Goal: Ask a question: Seek information or help from site administrators or community

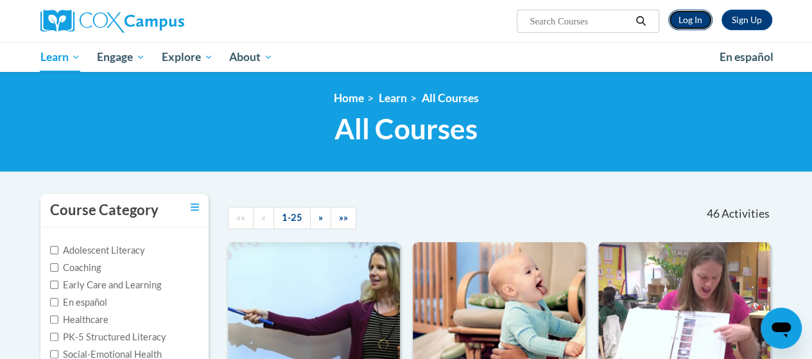
click at [690, 26] on link "Log In" at bounding box center [690, 20] width 44 height 21
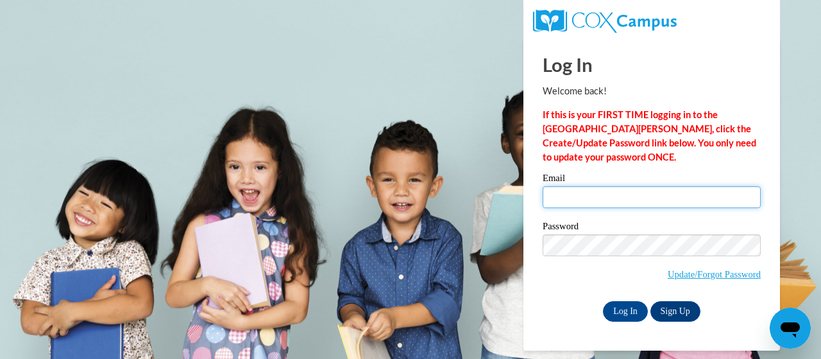
type input "russell.margaret.j@muscogee.k12.us"
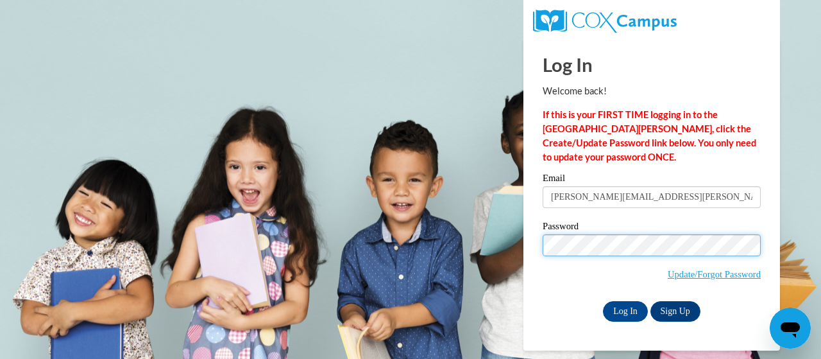
click at [603, 301] on input "Log In" at bounding box center [625, 311] width 45 height 21
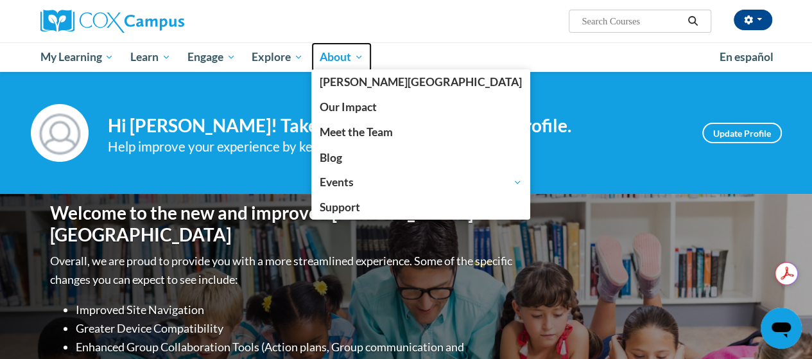
click at [342, 64] on span "About" at bounding box center [342, 56] width 44 height 15
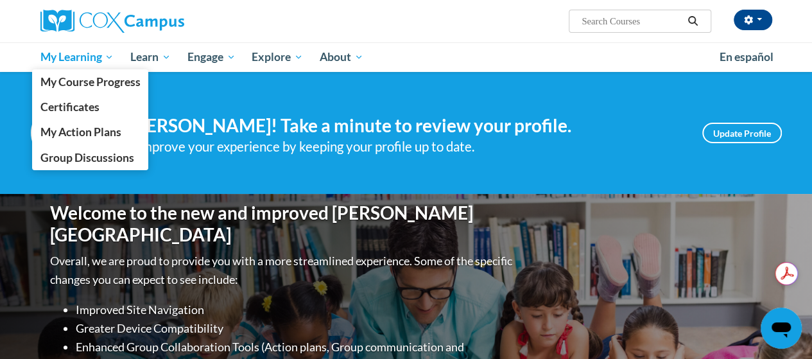
click at [96, 64] on span "My Learning" at bounding box center [77, 56] width 74 height 15
click at [91, 116] on link "Certificates" at bounding box center [90, 106] width 117 height 25
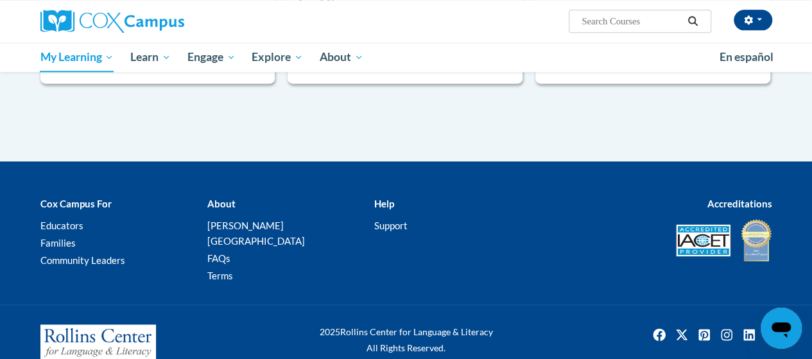
scroll to position [886, 0]
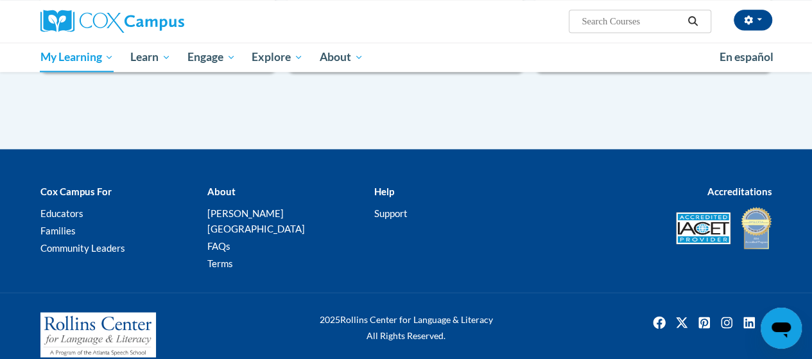
click at [670, 333] on div "2025 Rollins Center for Language & Literacy All Rights Reserved." at bounding box center [406, 334] width 751 height 45
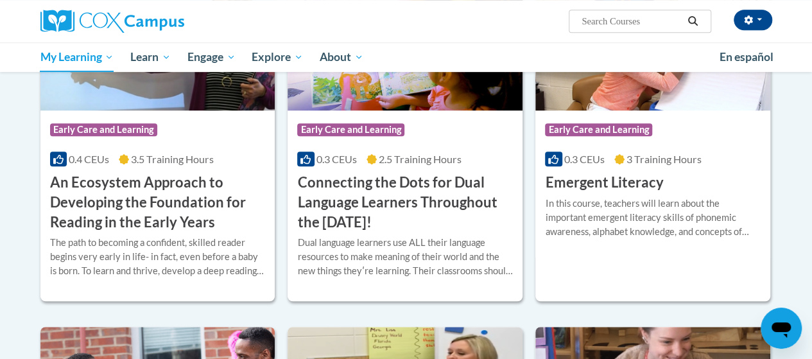
scroll to position [0, 0]
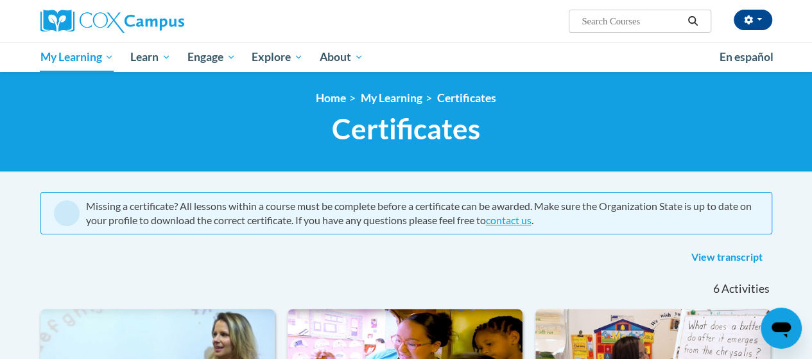
click at [778, 321] on icon "Open messaging window" at bounding box center [780, 327] width 23 height 23
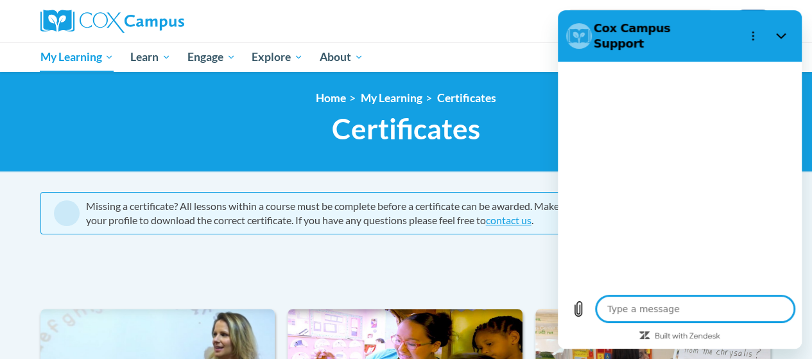
type textarea "x"
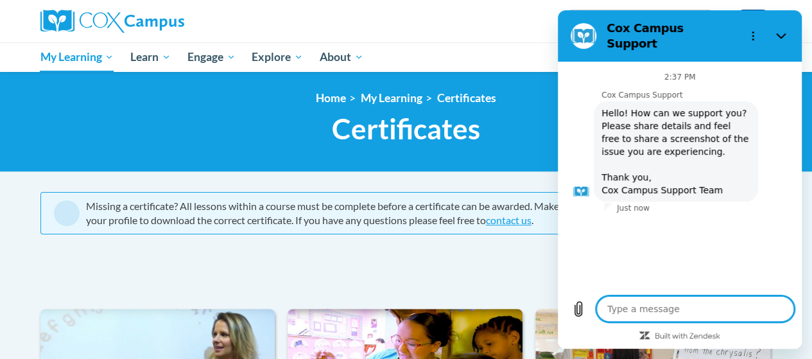
type textarea "T"
type textarea "x"
type textarea "Th"
type textarea "x"
type textarea "The"
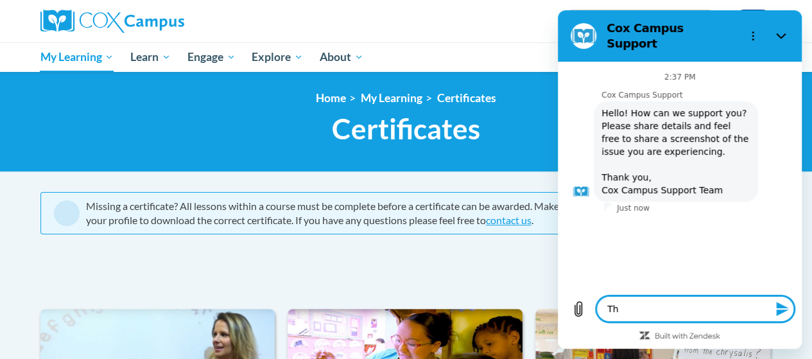
type textarea "x"
type textarea "Ther"
type textarea "x"
type textarea "There"
type textarea "x"
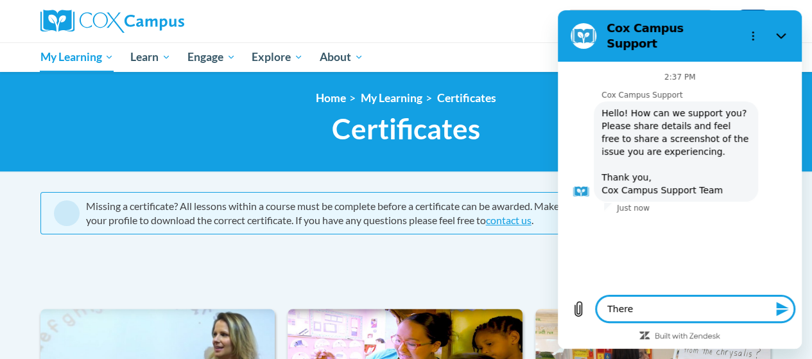
type textarea "There"
type textarea "x"
type textarea "There a"
type textarea "x"
type textarea "There ar"
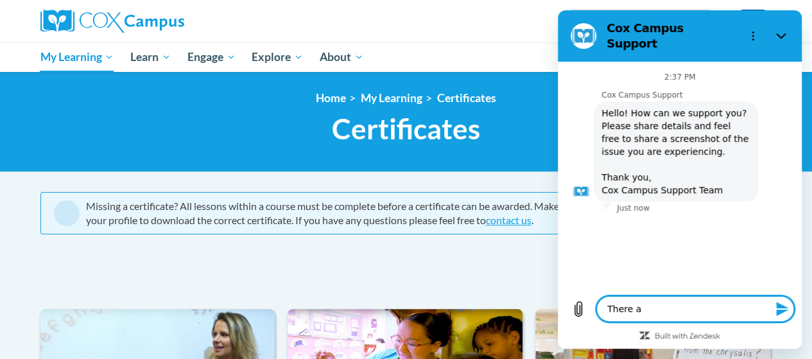
type textarea "x"
type textarea "There are"
type textarea "x"
type textarea "There are"
type textarea "x"
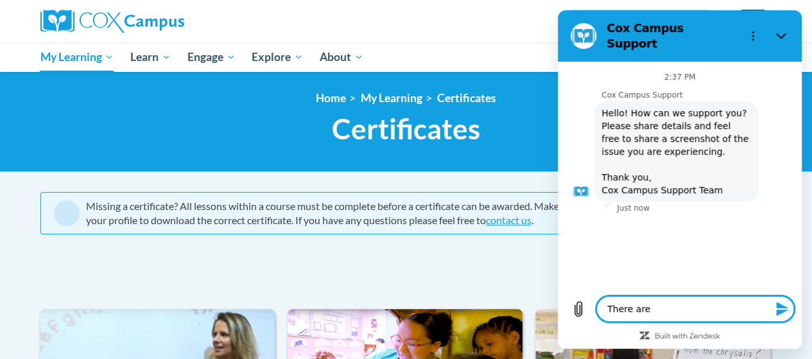
type textarea "There are t"
type textarea "x"
type textarea "There are tw"
type textarea "x"
type textarea "There are two"
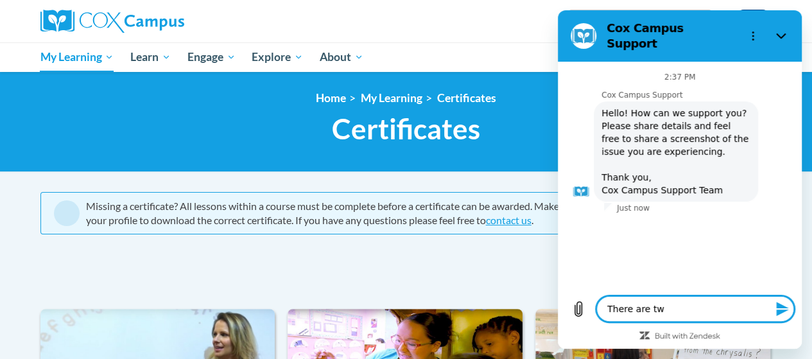
type textarea "x"
type textarea "There are two"
type textarea "x"
type textarea "There are two c"
type textarea "x"
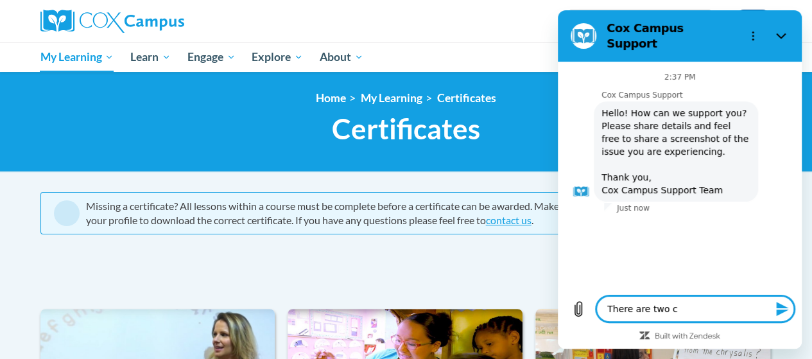
type textarea "There are two ce"
type textarea "x"
type textarea "There are two cer"
type textarea "x"
type textarea "There are two cert"
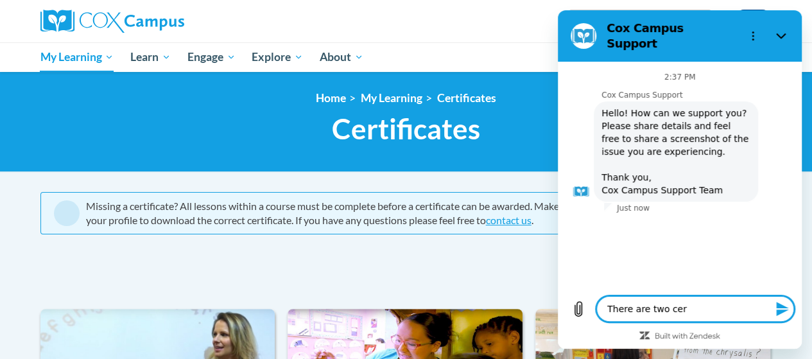
type textarea "x"
type textarea "There are two certi"
type textarea "x"
type textarea "There are two certif"
type textarea "x"
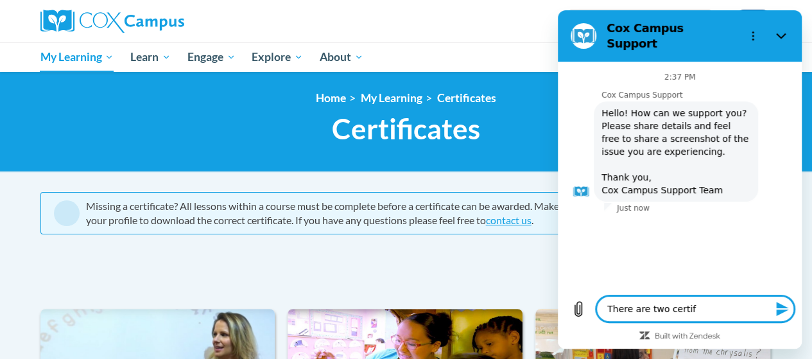
type textarea "There are two certifi"
type textarea "x"
type textarea "There are two certific"
type textarea "x"
type textarea "There are two certifica"
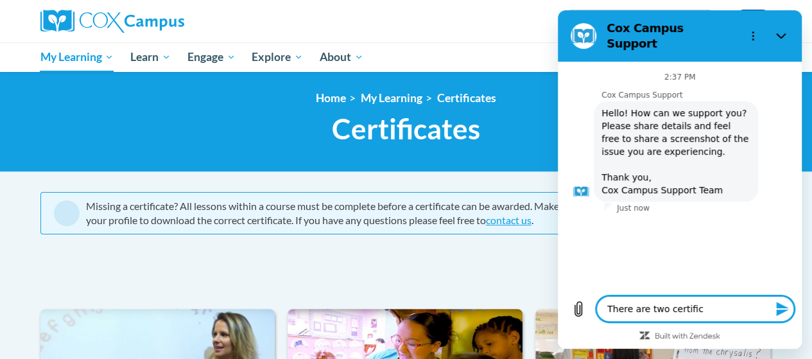
type textarea "x"
type textarea "There are two certificat"
type textarea "x"
type textarea "There are two certificate"
type textarea "x"
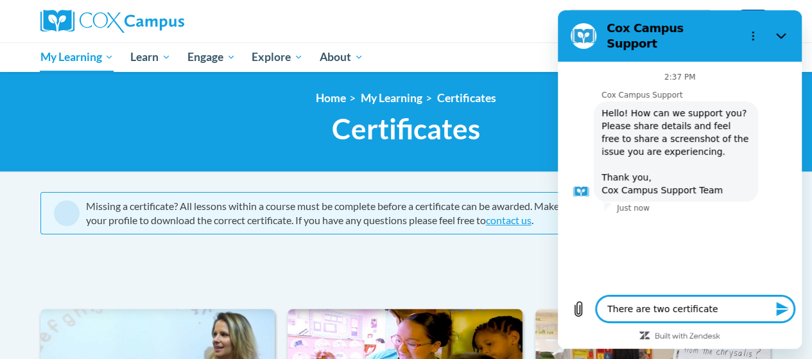
type textarea "There are two certificates"
type textarea "x"
type textarea "There are two certificates"
type textarea "x"
type textarea "There are two certificates m"
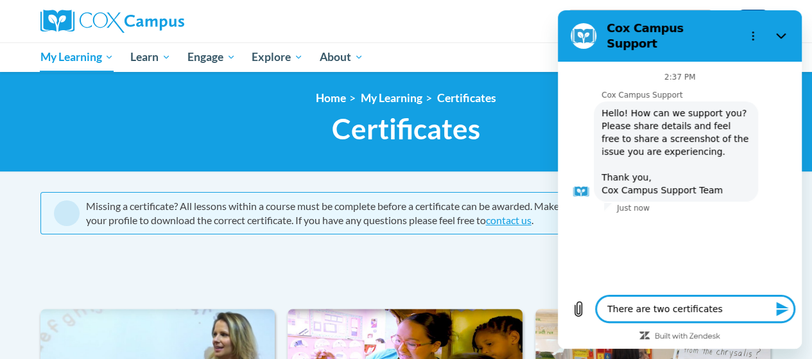
type textarea "x"
type textarea "There are two certificates mi"
type textarea "x"
type textarea "There are two certificates mis"
type textarea "x"
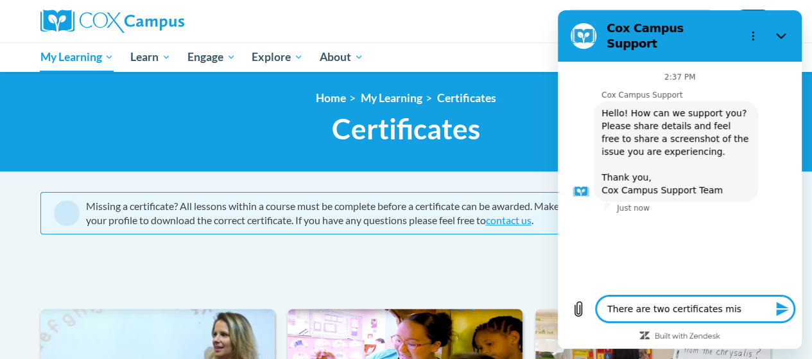
type textarea "There are two certificates miss"
type textarea "x"
type textarea "There are two certificates missi"
type textarea "x"
type textarea "There are two certificates missin"
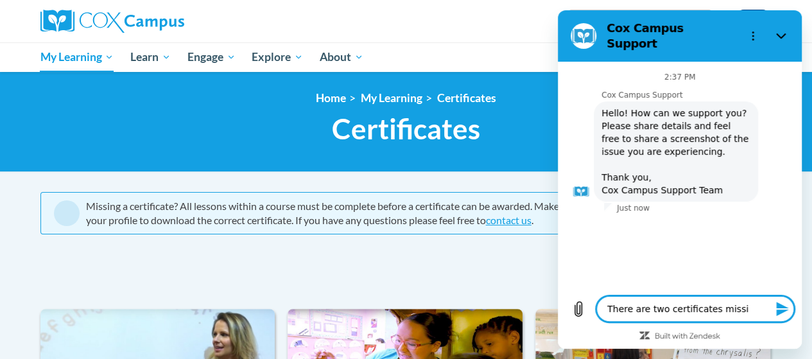
type textarea "x"
type textarea "There are two certificates missing"
type textarea "x"
type textarea "There are two certificates missing"
type textarea "x"
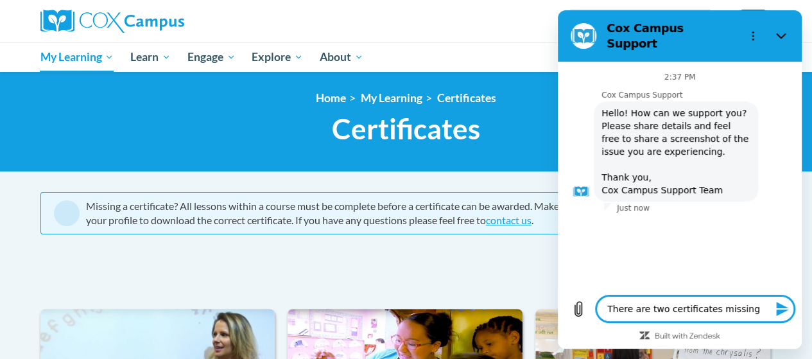
type textarea "There are two certificates missing f"
type textarea "x"
type textarea "There are two certificates missing fr"
type textarea "x"
type textarea "There are two certificates missing fro"
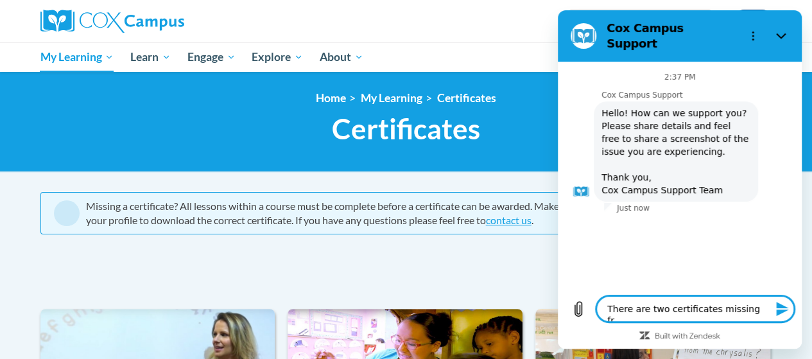
type textarea "x"
type textarea "There are two certificates missing from"
type textarea "x"
type textarea "There are two certificates missing from"
type textarea "x"
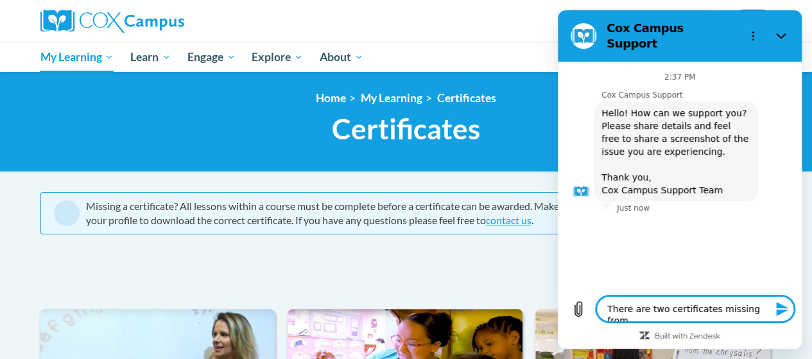
type textarea "There are two certificates missing from m"
type textarea "x"
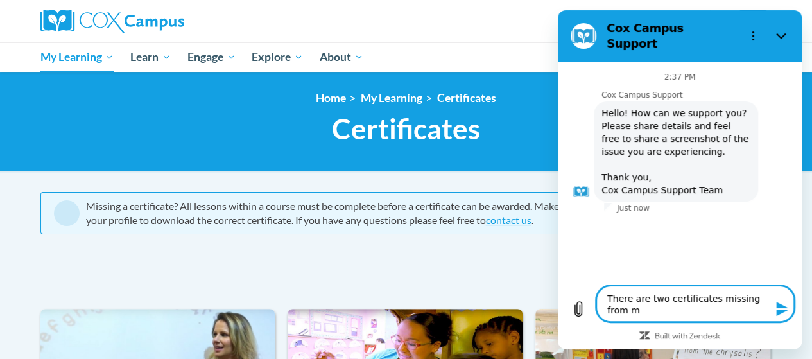
type textarea "There are two certificates missing from my"
type textarea "x"
type textarea "There are two certificates missing from my"
type textarea "x"
type textarea "There are two certificates missing from my"
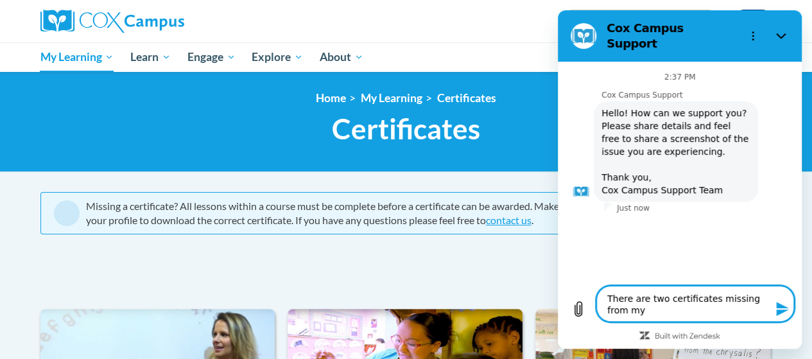
type textarea "x"
type textarea "There are two certificates missing from m"
type textarea "x"
type textarea "There are two certificates missing from"
type textarea "x"
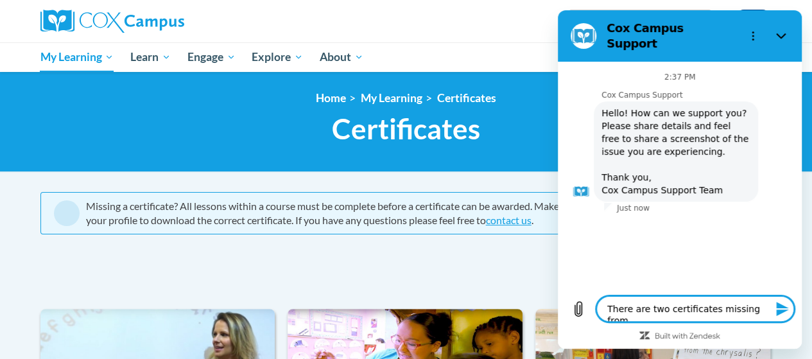
type textarea "There are two certificates missing from M"
type textarea "x"
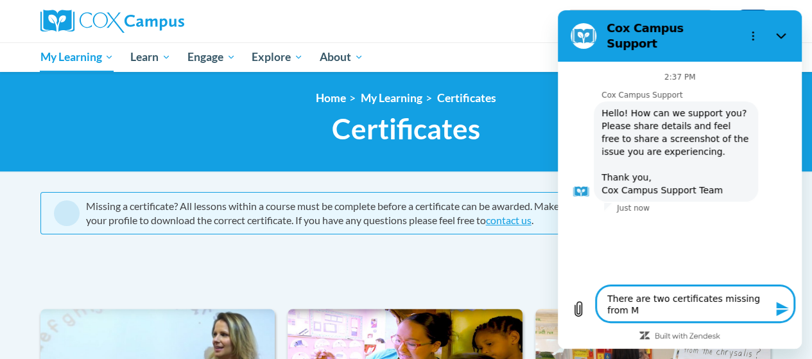
type textarea "There are two certificates missing from My"
type textarea "x"
type textarea "There are two certificates missing from My"
type textarea "x"
type textarea "There are two certificates missing from My L"
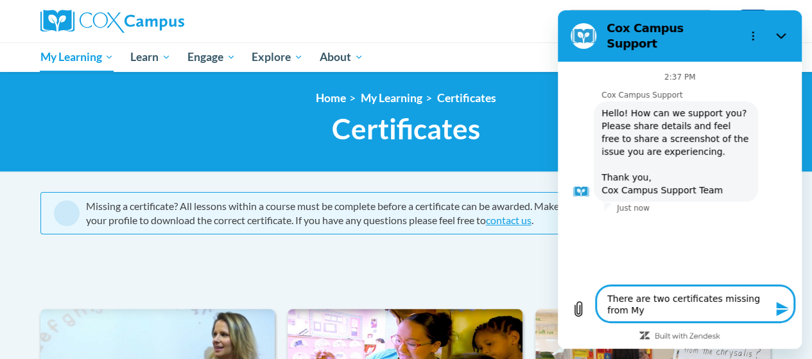
type textarea "x"
type textarea "There are two certificates missing from My LE"
type textarea "x"
type textarea "There are two certificates missing from My LEa"
type textarea "x"
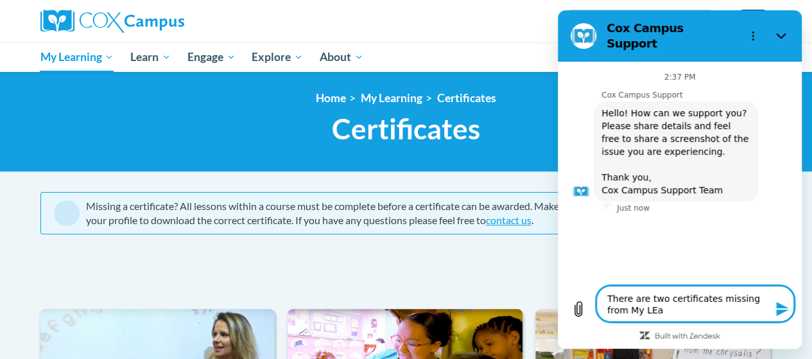
type textarea "There are two certificates missing from My LEar"
type textarea "x"
type textarea "There are two certificates missing from My LEarn"
type textarea "x"
type textarea "There are two certificates missing from My LEarni"
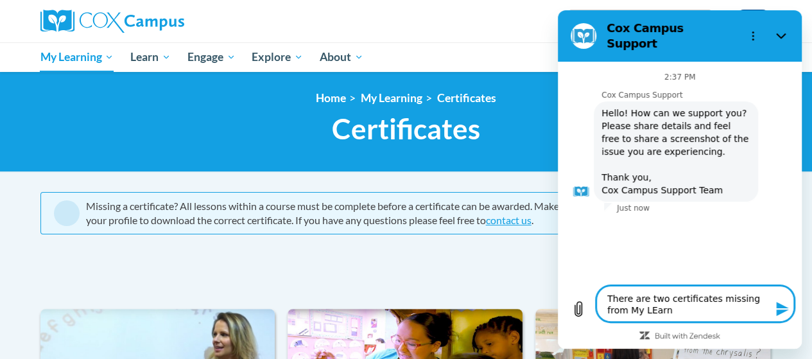
type textarea "x"
type textarea "There are two certificates missing from My LEarn"
type textarea "x"
type textarea "There are two certificates missing from My LEar"
type textarea "x"
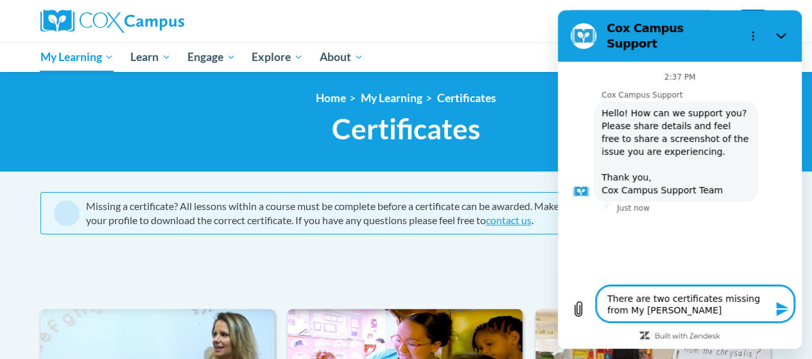
type textarea "There are two certificates missing from My LEa"
type textarea "x"
type textarea "There are two certificates missing from My LE"
type textarea "x"
type textarea "There are two certificates missing from My L"
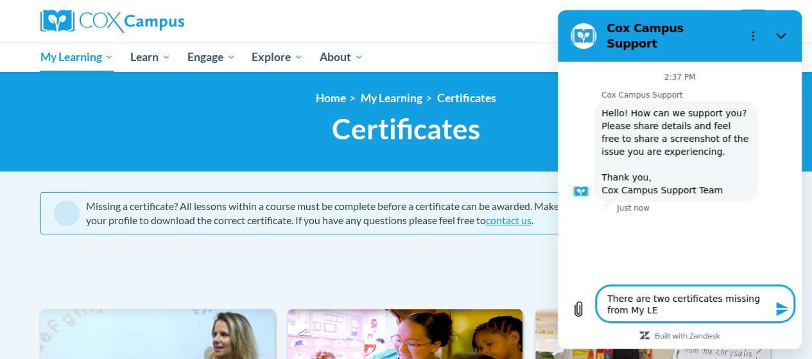
type textarea "x"
type textarea "There are two certificates missing from My Le"
type textarea "x"
type textarea "There are two certificates missing from My Lea"
type textarea "x"
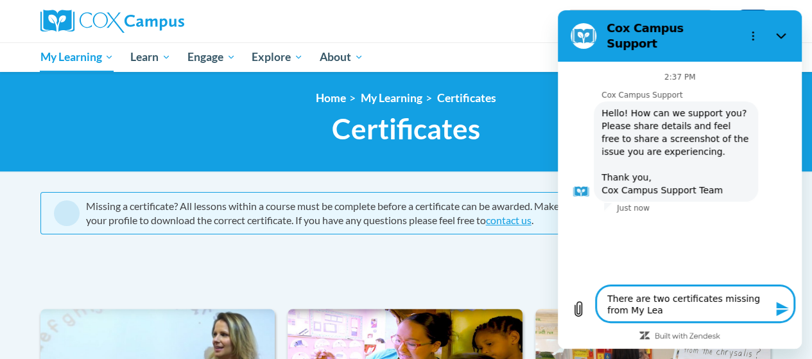
type textarea "There are two certificates missing from My Lear"
type textarea "x"
type textarea "There are two certificates missing from My Learn"
type textarea "x"
type textarea "There are two certificates missing from My Learni"
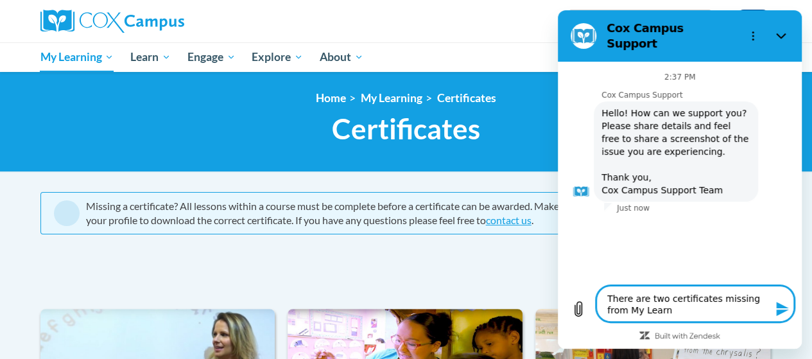
type textarea "x"
type textarea "There are two certificates missing from My Learnin"
type textarea "x"
type textarea "There are two certificates missing from My Learning"
type textarea "x"
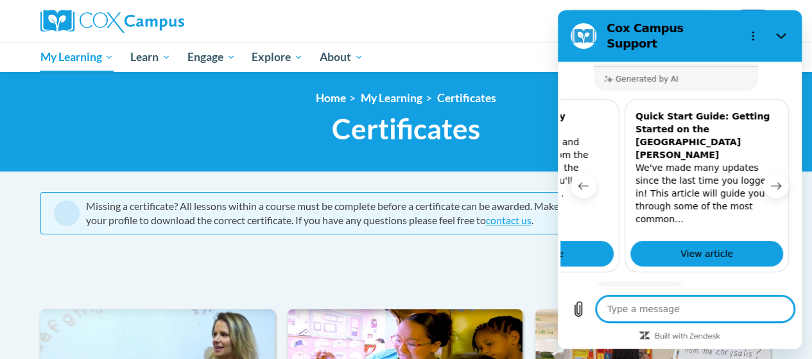
scroll to position [0, 312]
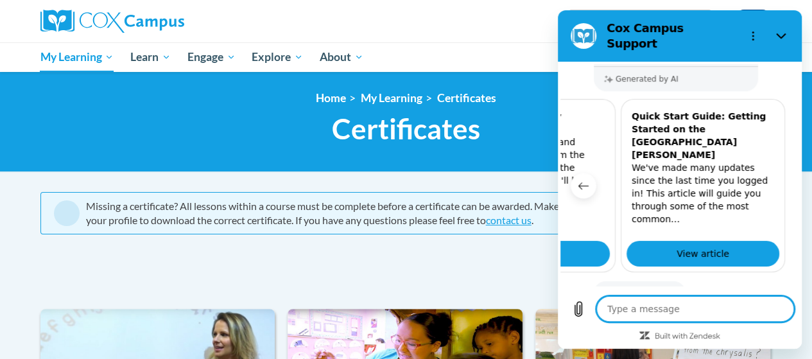
click at [762, 321] on button "No" at bounding box center [771, 333] width 35 height 24
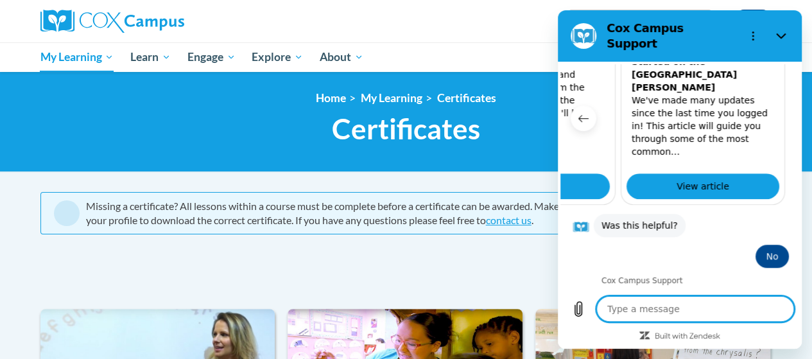
scroll to position [465, 0]
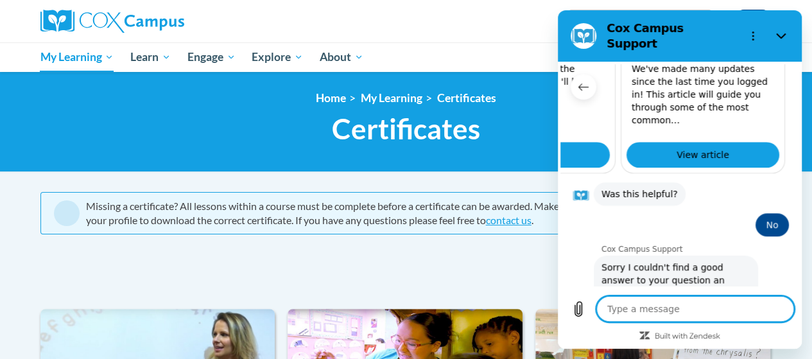
click at [744, 334] on button "Talk to a human" at bounding box center [745, 352] width 85 height 37
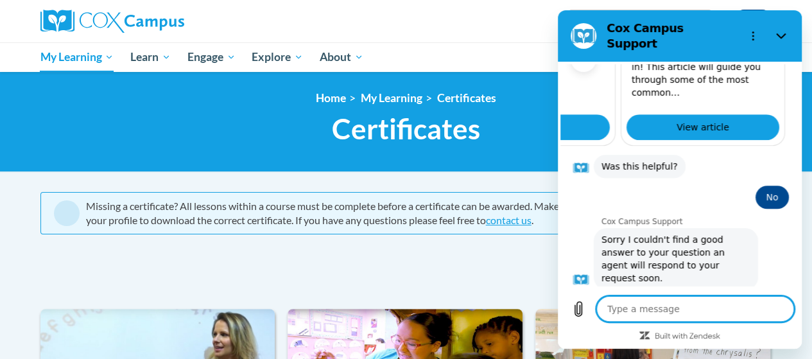
scroll to position [492, 0]
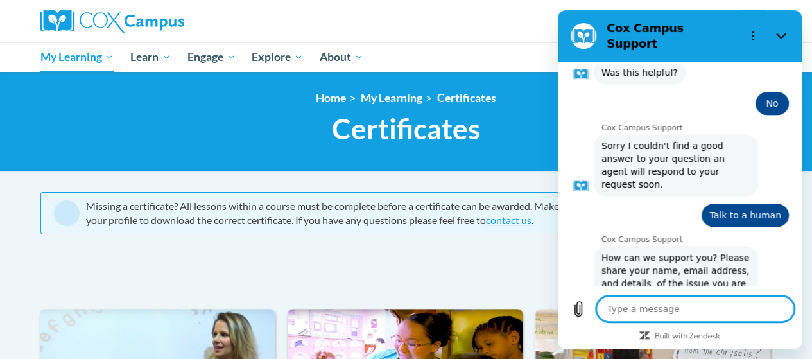
type textarea "x"
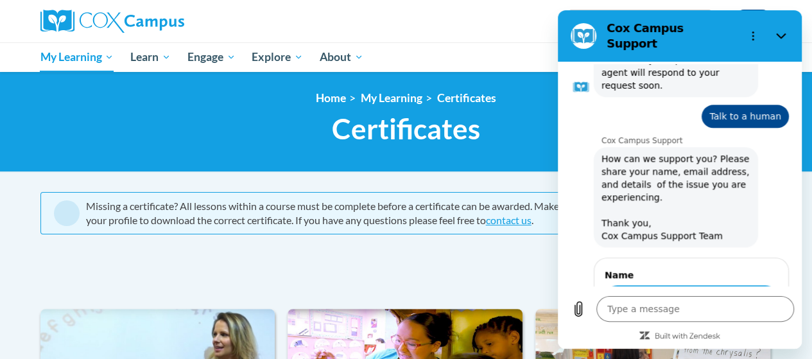
scroll to position [684, 0]
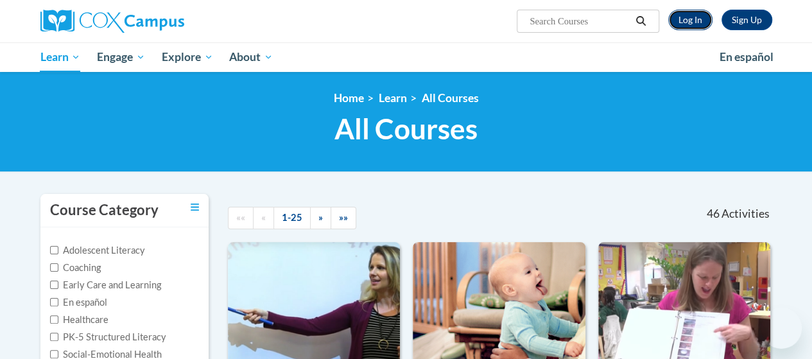
click at [691, 26] on link "Log In" at bounding box center [690, 20] width 44 height 21
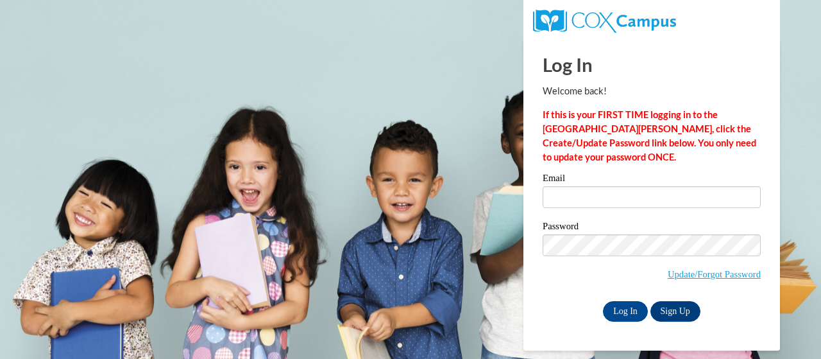
click at [665, 194] on input "Email" at bounding box center [652, 197] width 218 height 22
type input "[PERSON_NAME][EMAIL_ADDRESS][PERSON_NAME][DOMAIN_NAME]"
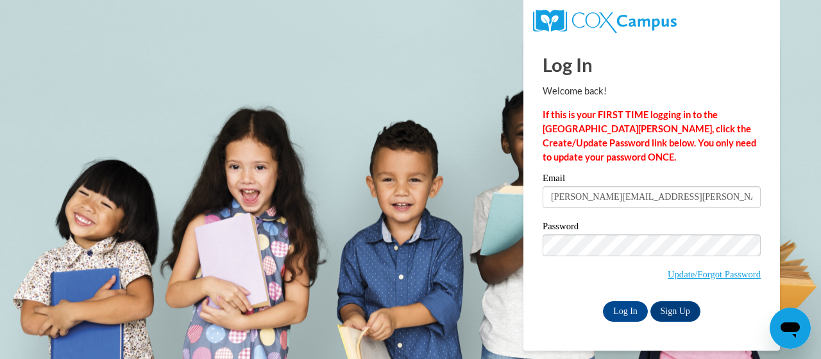
click at [681, 200] on input "[PERSON_NAME][EMAIL_ADDRESS][PERSON_NAME][DOMAIN_NAME]" at bounding box center [652, 197] width 218 height 22
click at [678, 201] on input "[PERSON_NAME][EMAIL_ADDRESS][PERSON_NAME][DOMAIN_NAME]" at bounding box center [652, 197] width 218 height 22
click at [677, 201] on input "[PERSON_NAME][EMAIL_ADDRESS][PERSON_NAME][DOMAIN_NAME]" at bounding box center [652, 197] width 218 height 22
click at [749, 118] on strong "If this is your FIRST TIME logging in to the [GEOGRAPHIC_DATA][PERSON_NAME], cl…" at bounding box center [650, 135] width 214 height 53
click at [635, 318] on input "Log In" at bounding box center [625, 311] width 45 height 21
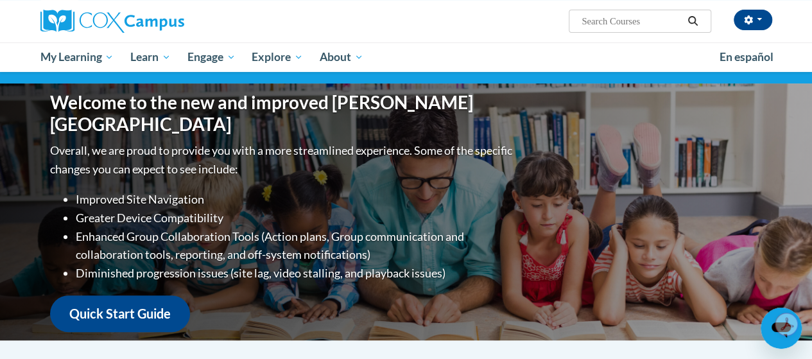
scroll to position [110, 0]
click at [771, 340] on div "Open messaging window" at bounding box center [781, 328] width 39 height 39
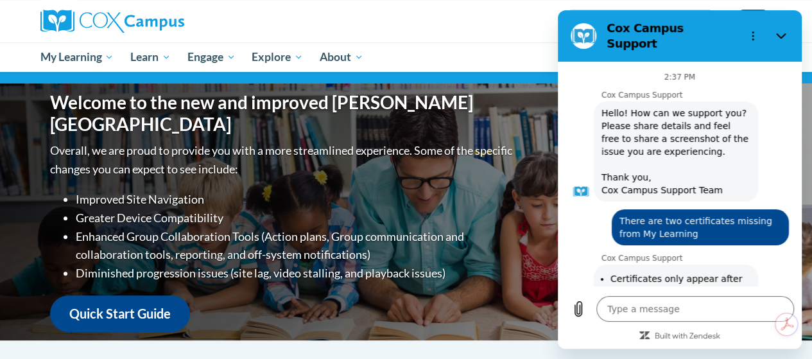
scroll to position [684, 0]
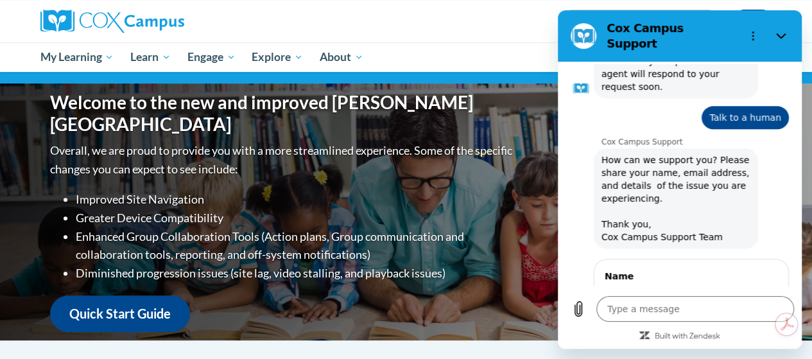
click at [693, 287] on input "Name" at bounding box center [690, 300] width 173 height 27
type input "margaret russell"
click at [753, 330] on span "Next" at bounding box center [756, 337] width 21 height 15
type textarea "x"
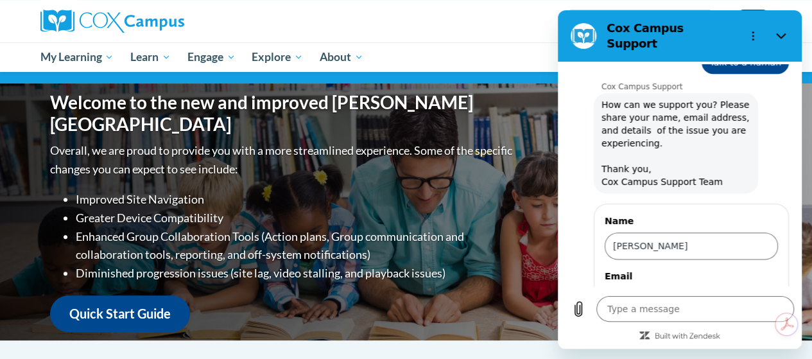
click at [721, 287] on input "Email" at bounding box center [690, 300] width 173 height 27
click at [726, 287] on input "Email" at bounding box center [690, 300] width 173 height 27
paste input "russell.margaret.j@muscogee.k12.us"
type input "russell.margaret.j@muscogee.k12.us"
click at [733, 325] on button "Send" at bounding box center [755, 338] width 44 height 26
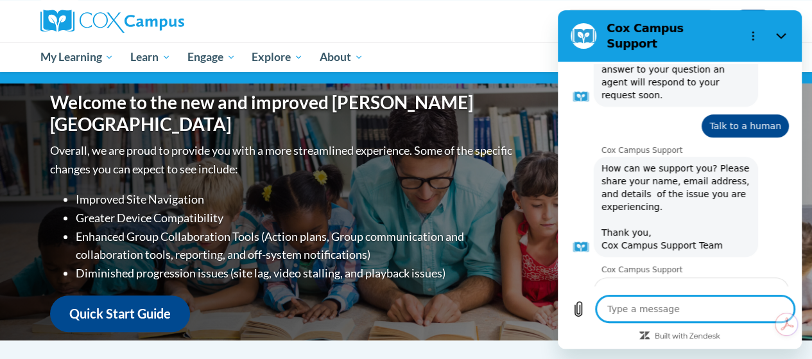
scroll to position [704, 0]
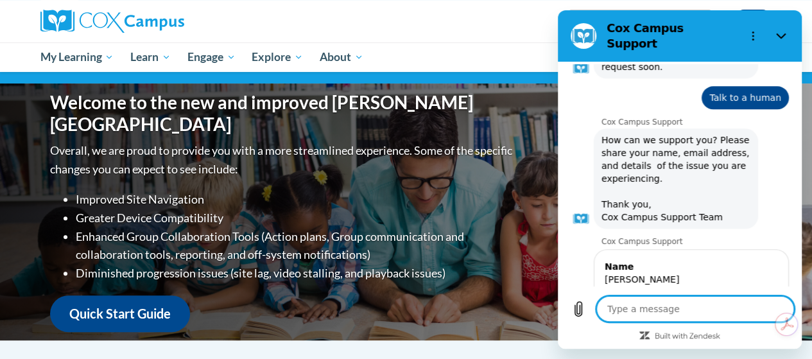
type textarea "x"
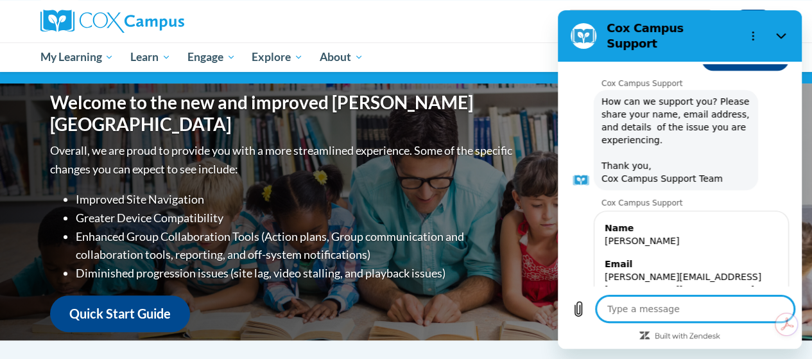
scroll to position [745, 0]
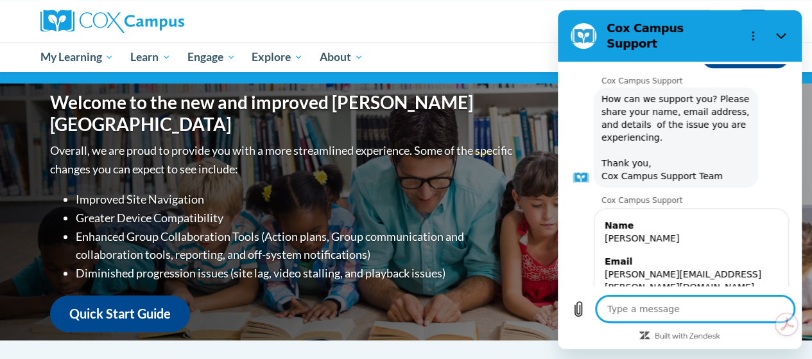
type textarea "I"
type textarea "x"
type textarea "I"
type textarea "x"
type textarea "I a"
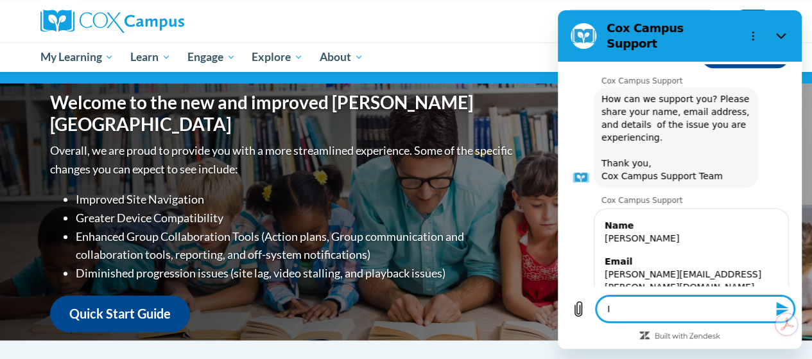
type textarea "x"
type textarea "I am"
type textarea "x"
type textarea "I am"
type textarea "x"
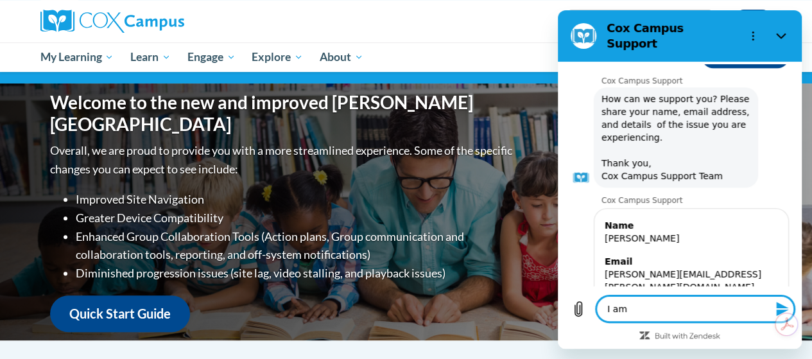
type textarea "I am m"
type textarea "x"
type textarea "I am mi"
type textarea "x"
type textarea "I am mis"
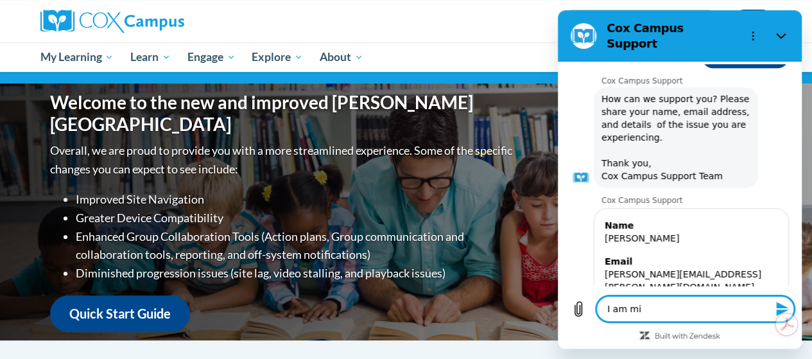
type textarea "x"
type textarea "I am miss"
type textarea "x"
type textarea "I am missi"
type textarea "x"
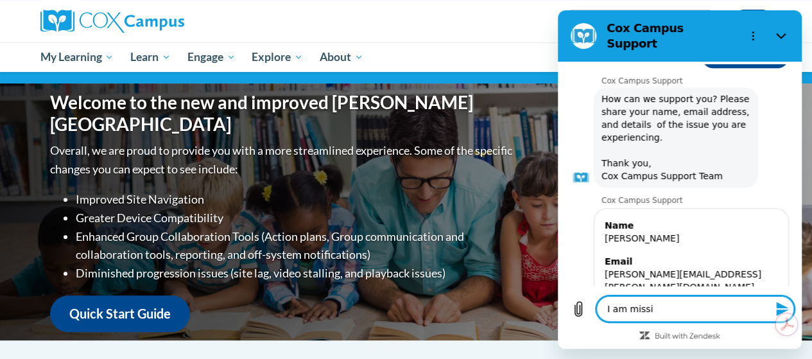
type textarea "I am missin"
type textarea "x"
type textarea "I am missing"
type textarea "x"
type textarea "I am missing"
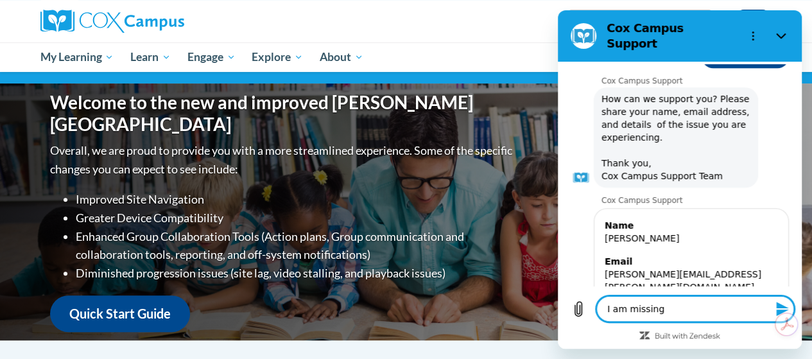
type textarea "x"
type textarea "I am missing t"
type textarea "x"
type textarea "I am missing tw"
type textarea "x"
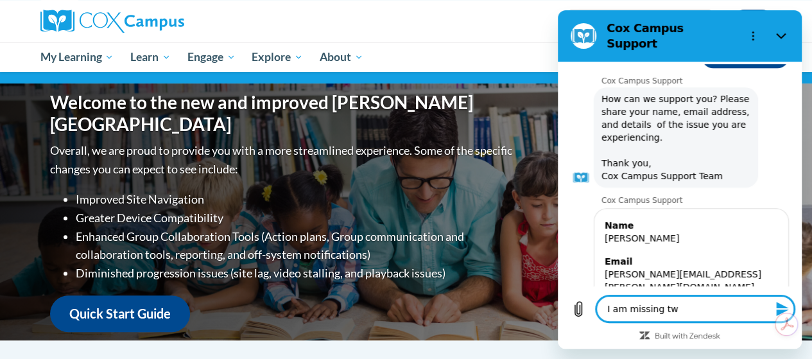
type textarea "I am missing two"
type textarea "x"
type textarea "I am missing two"
type textarea "x"
type textarea "I am missing two o"
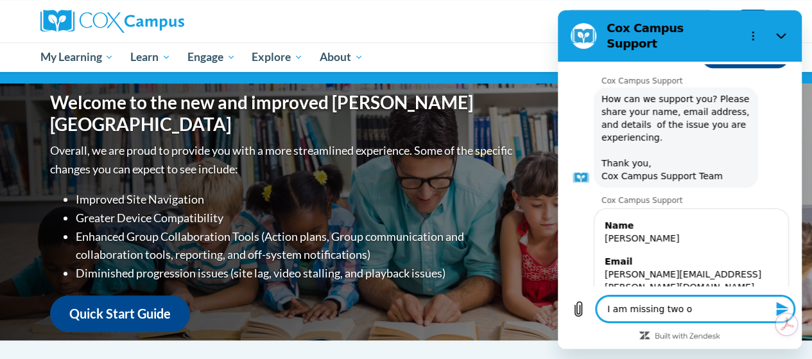
type textarea "x"
type textarea "I am missing two"
type textarea "x"
type textarea "I am missing two c"
type textarea "x"
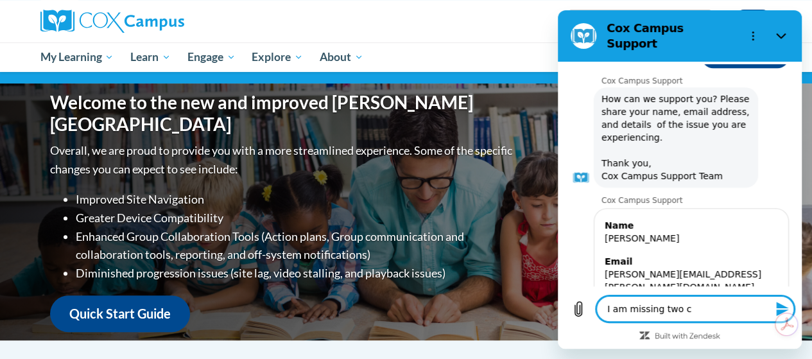
type textarea "I am missing two ce"
type textarea "x"
type textarea "I am missing two cer"
type textarea "x"
type textarea "I am missing two cert"
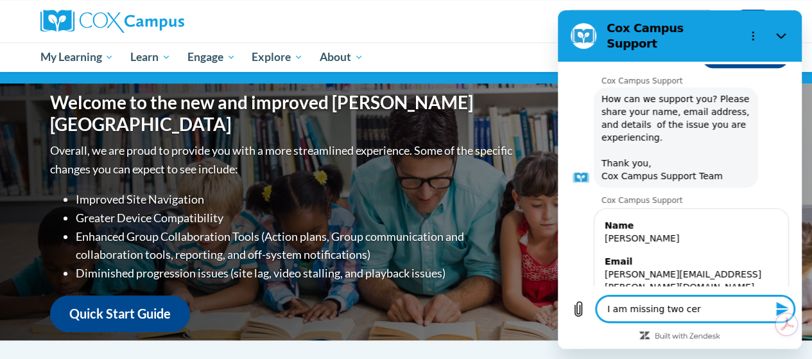
type textarea "x"
type textarea "I am missing two certi"
type textarea "x"
type textarea "I am missing two certif"
type textarea "x"
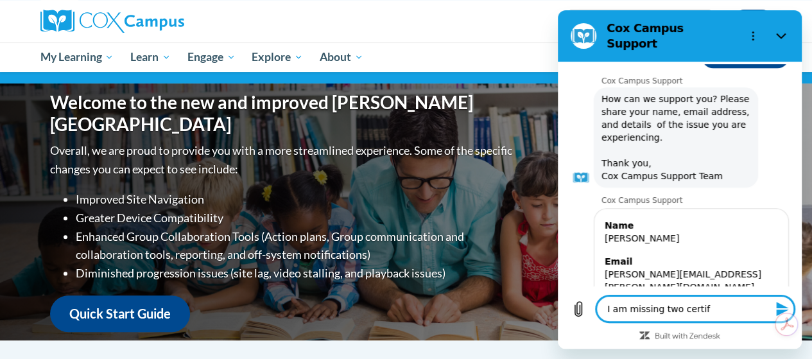
type textarea "I am missing two certifi"
type textarea "x"
type textarea "I am missing two certific"
type textarea "x"
type textarea "I am missing two certifica"
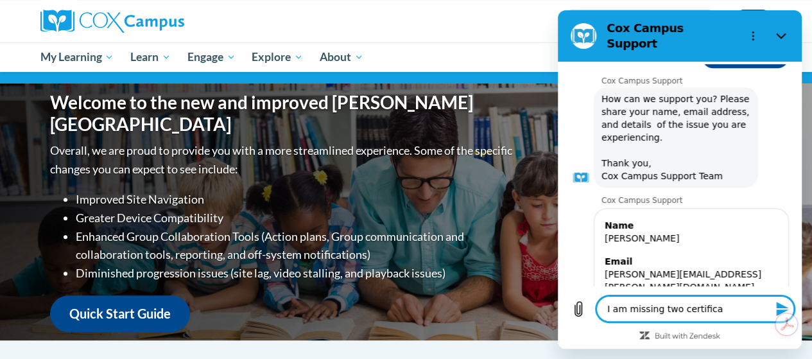
type textarea "x"
type textarea "I am missing two certificat"
type textarea "x"
type textarea "I am missing two certificate"
type textarea "x"
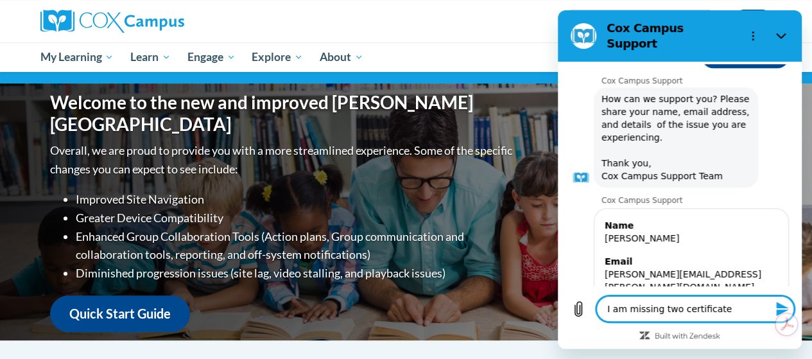
type textarea "I am missing two certificate"
type textarea "x"
type textarea "I am missing two certificate f"
type textarea "x"
type textarea "I am missing two certificate fr"
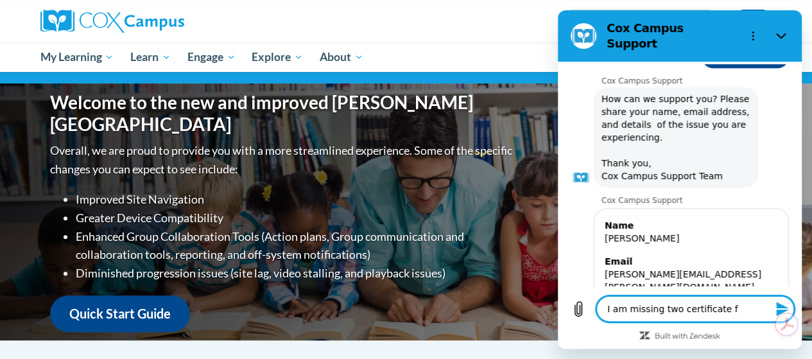
type textarea "x"
type textarea "I am missing two certificate fro"
type textarea "x"
type textarea "I am missing two certificate from"
type textarea "x"
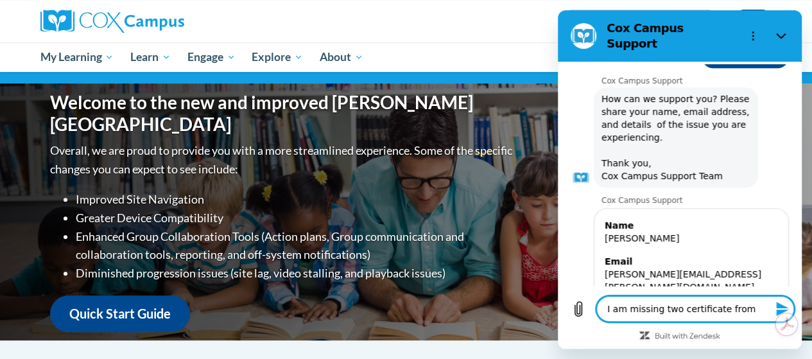
type textarea "I am missing two certificate from"
type textarea "x"
type textarea "I am missing two certificate from M"
type textarea "x"
type textarea "I am missing two certificate from My"
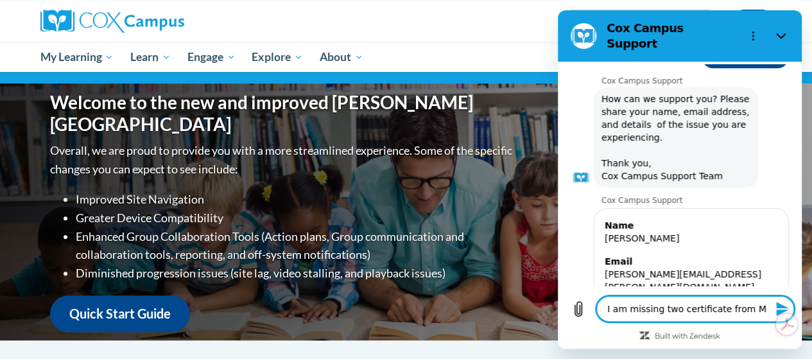
type textarea "x"
type textarea "I am missing two certificate from My"
type textarea "x"
type textarea "I am missing two certificate from My L"
type textarea "x"
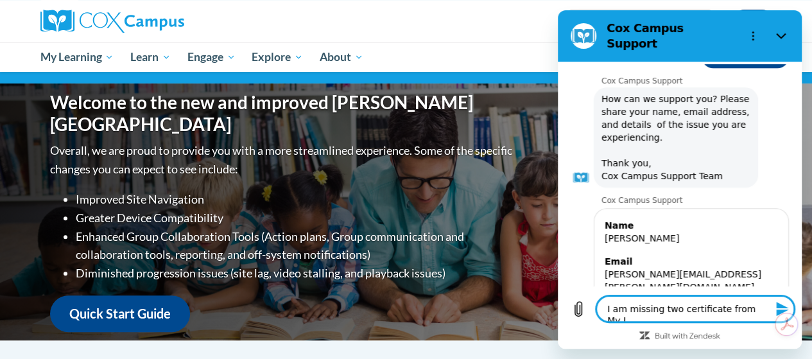
type textarea "I am missing two certificate from My Le"
type textarea "x"
type textarea "I am missing two certificate from My Lea"
type textarea "x"
type textarea "I am missing two certificate from My Lear"
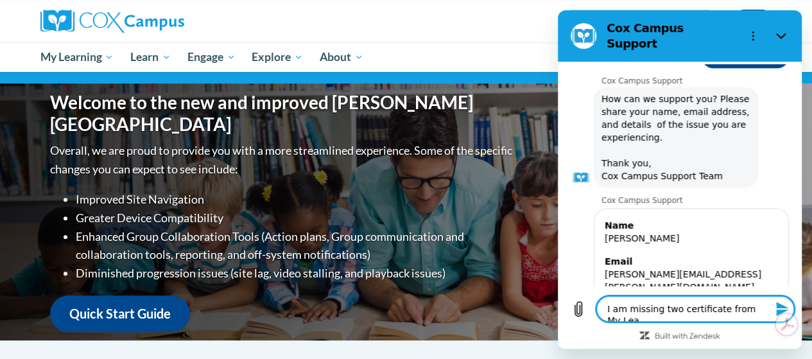
type textarea "x"
type textarea "I am missing two certificate from My Learn"
type textarea "x"
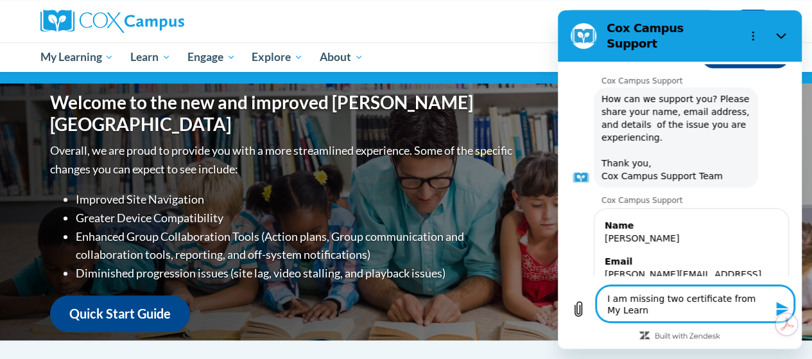
type textarea "I am missing two certificate from My Learni"
type textarea "x"
type textarea "I am missing two certificate from My Learnin"
type textarea "x"
type textarea "I am missing two certificate from My Learning"
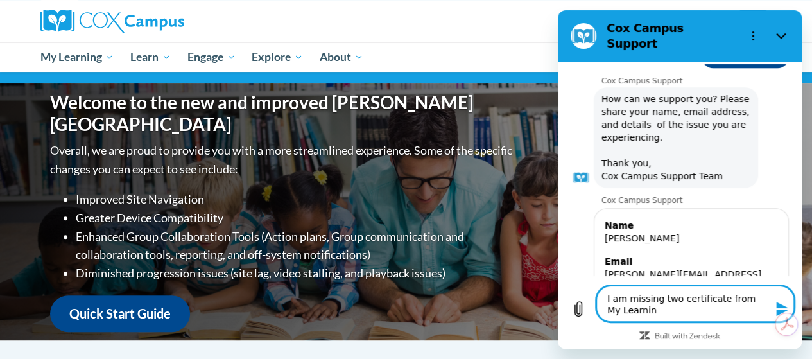
type textarea "x"
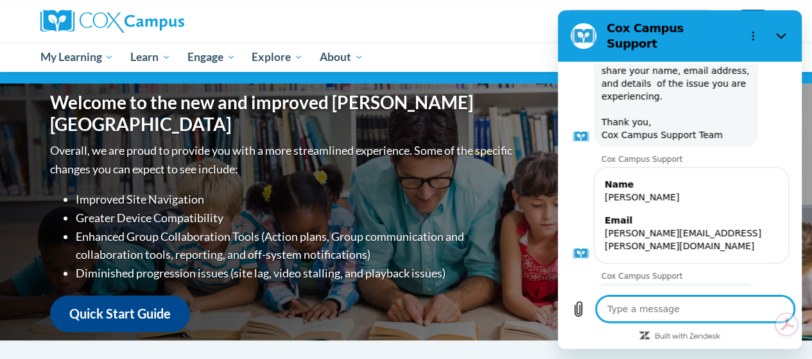
scroll to position [789, 0]
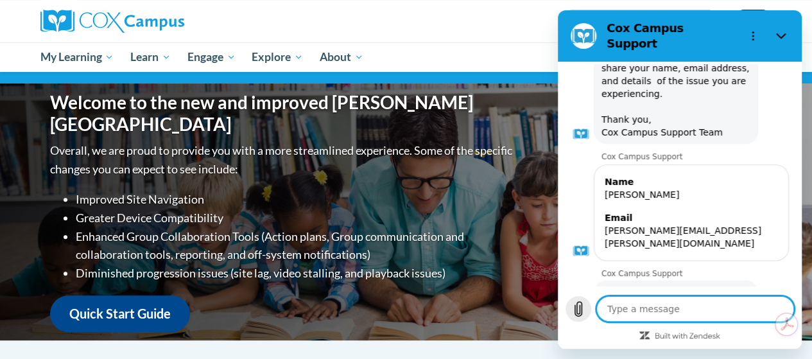
click at [585, 303] on icon "Upload file" at bounding box center [577, 308] width 15 height 15
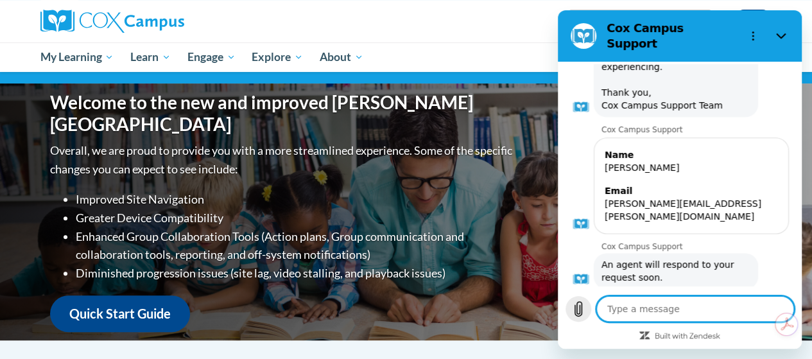
scroll to position [818, 0]
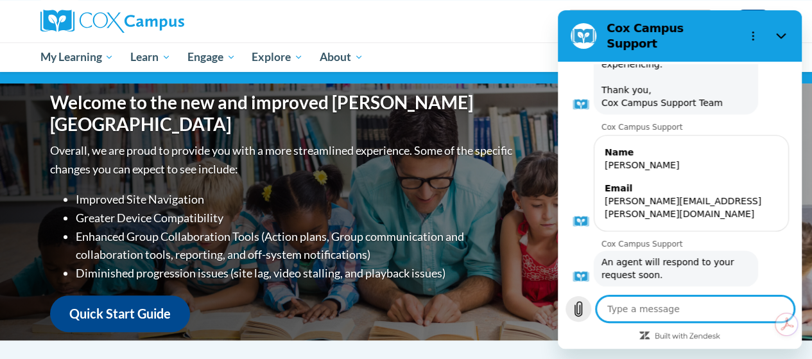
click at [581, 311] on icon "Upload file" at bounding box center [577, 308] width 15 height 15
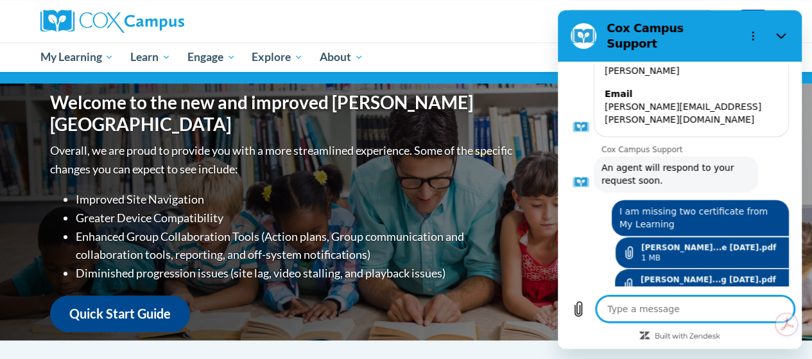
scroll to position [926, 0]
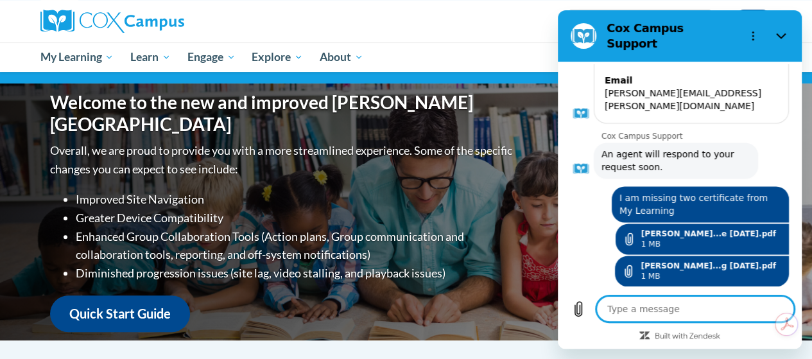
type textarea "x"
click at [727, 306] on textarea at bounding box center [695, 309] width 198 height 26
type textarea "T"
type textarea "x"
type textarea "TH"
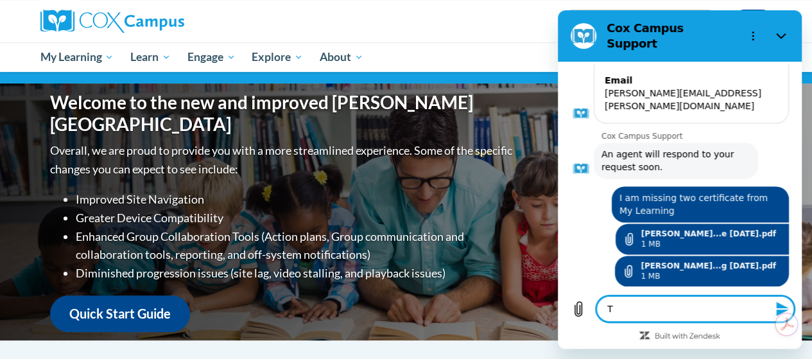
type textarea "x"
type textarea "THe"
type textarea "x"
type textarea "THey"
type textarea "x"
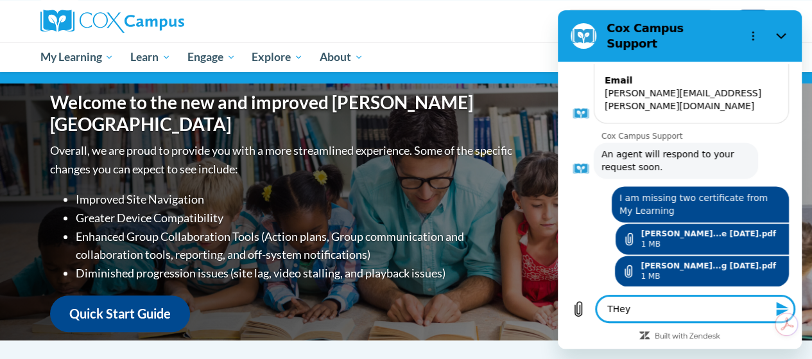
type textarea "THey"
type textarea "x"
type textarea "THey m"
type textarea "x"
type textarea "THey"
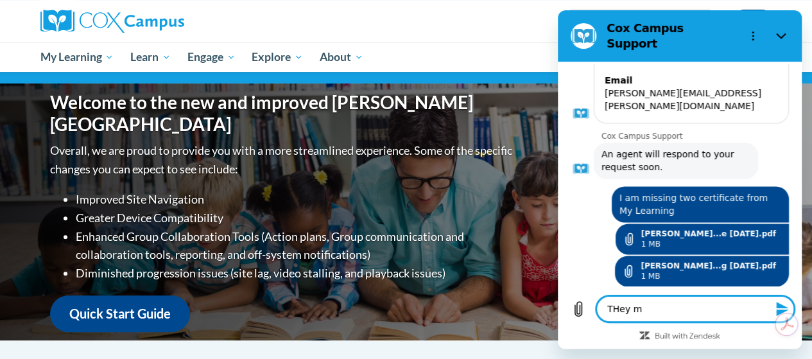
type textarea "x"
type textarea "THey"
type textarea "x"
type textarea "THe"
type textarea "x"
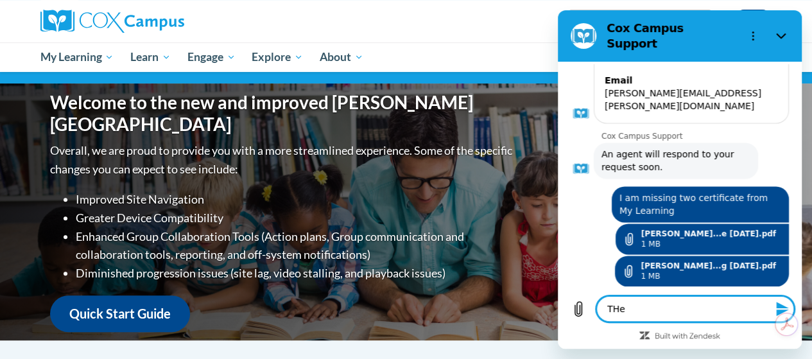
type textarea "TH"
type textarea "x"
type textarea "T"
type textarea "x"
type textarea "Th"
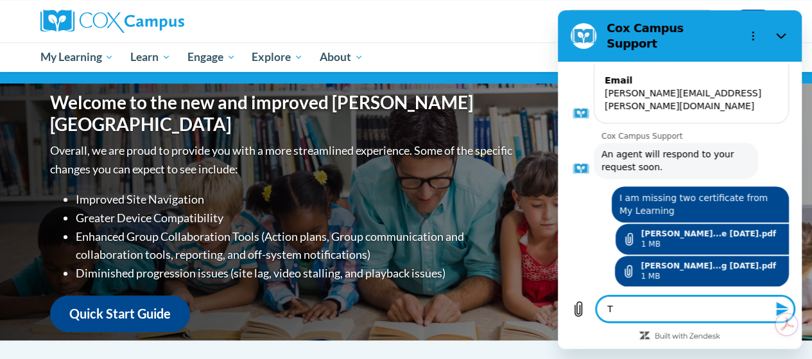
type textarea "x"
type textarea "The"
type textarea "x"
type textarea "They"
type textarea "x"
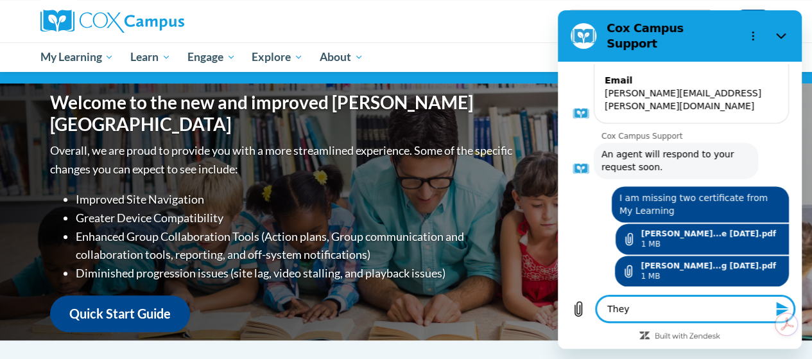
type textarea "They"
type textarea "x"
type textarea "They m"
type textarea "x"
type textarea "They ma"
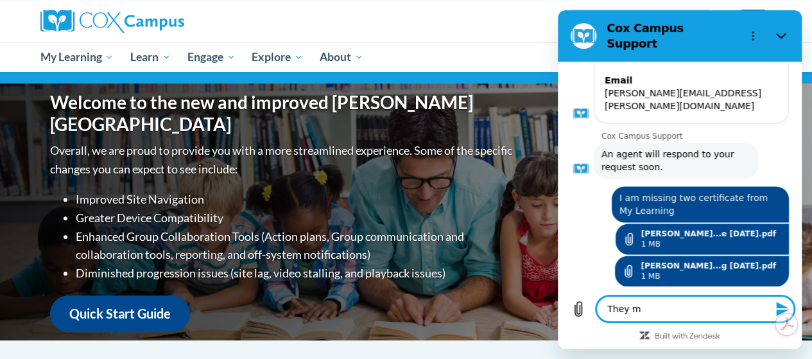
type textarea "x"
type textarea "They may"
type textarea "x"
type textarea "They may"
type textarea "x"
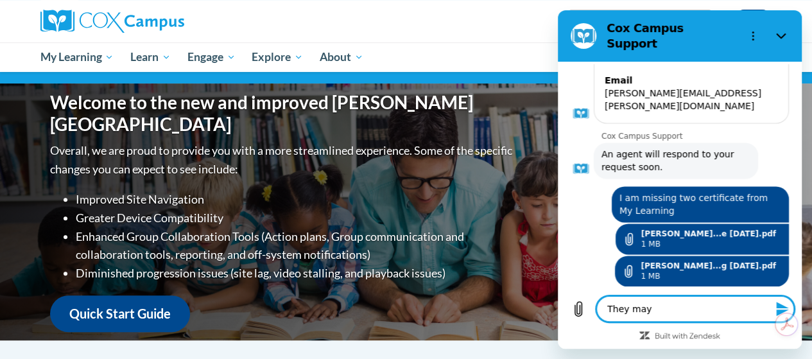
type textarea "They may h"
type textarea "x"
type textarea "They may ha"
type textarea "x"
type textarea "They may hav"
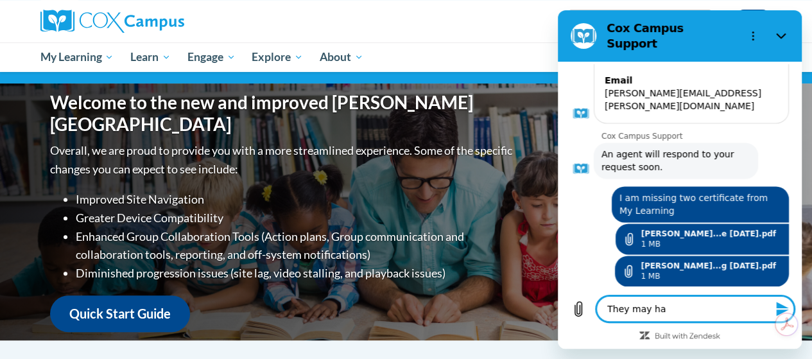
type textarea "x"
type textarea "They may have"
type textarea "x"
type textarea "They may have"
type textarea "x"
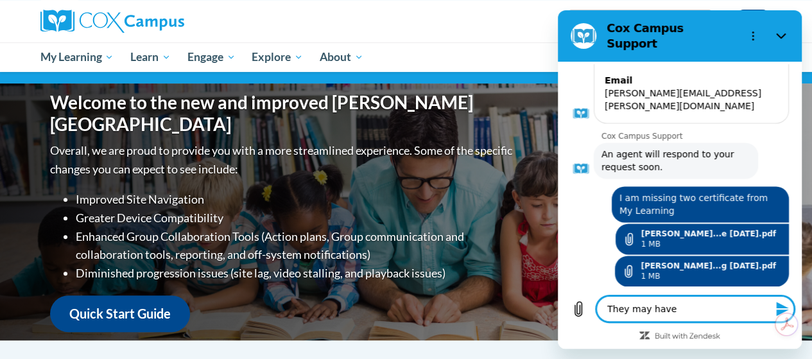
type textarea "They may have b"
type textarea "x"
type textarea "They may have be"
type textarea "x"
type textarea "They may have bee"
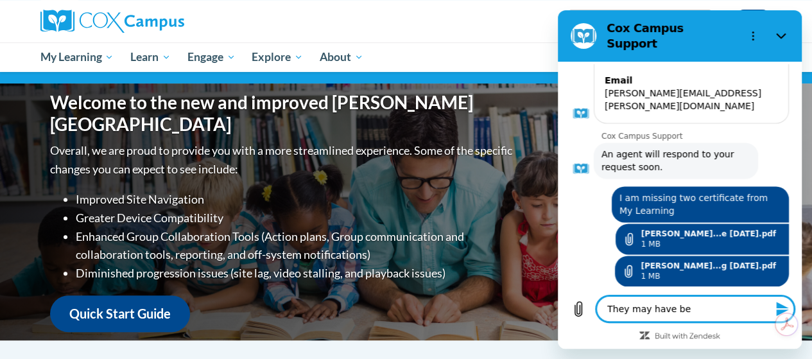
type textarea "x"
type textarea "They may have been"
type textarea "x"
type textarea "They may have been"
type textarea "x"
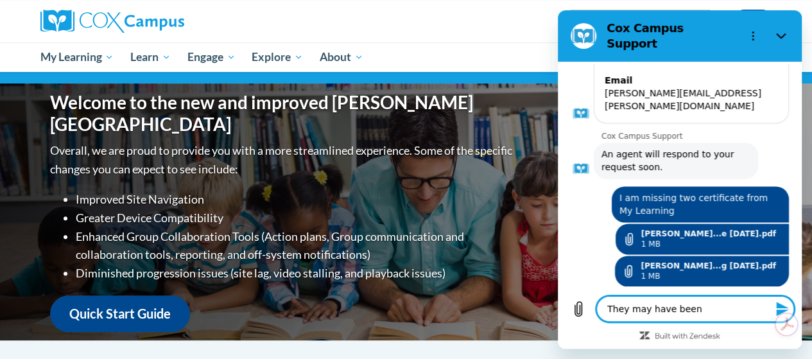
type textarea "They may have been i"
type textarea "x"
type textarea "They may have been in"
type textarea "x"
type textarea "They may have been in"
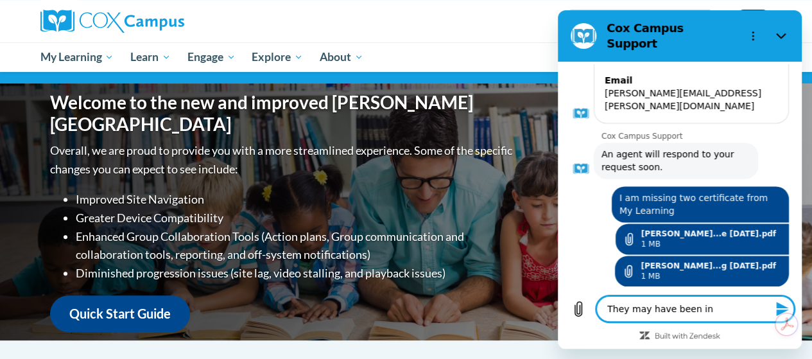
type textarea "x"
type textarea "They may have been in m"
type textarea "x"
type textarea "They may have been in my"
type textarea "x"
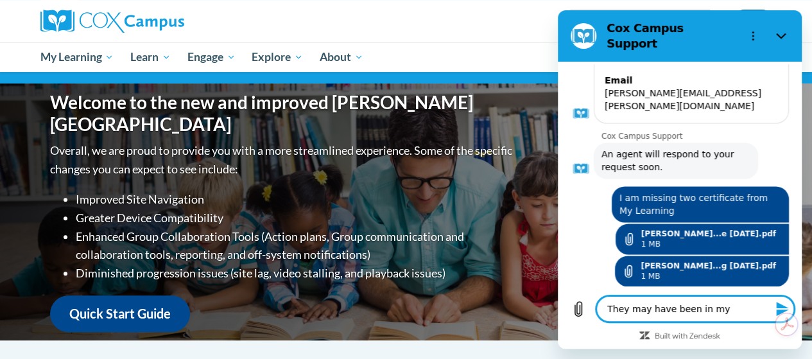
type textarea "They may have been in my"
type textarea "x"
type textarea "They may have been in my p"
type textarea "x"
type textarea "They may have been in my pr"
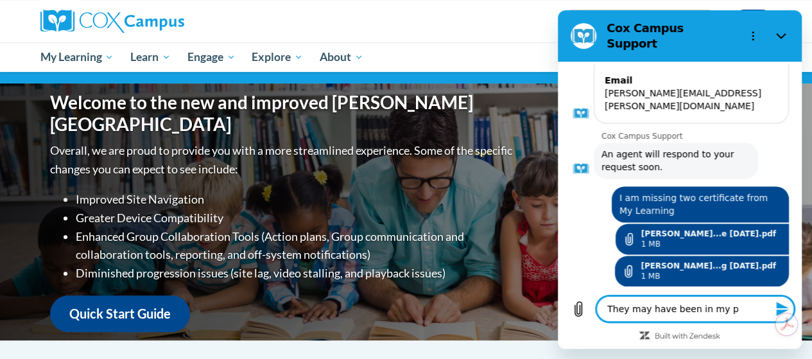
type textarea "x"
type textarea "They may have been in my pre"
type textarea "x"
type textarea "They may have been in my prev"
type textarea "x"
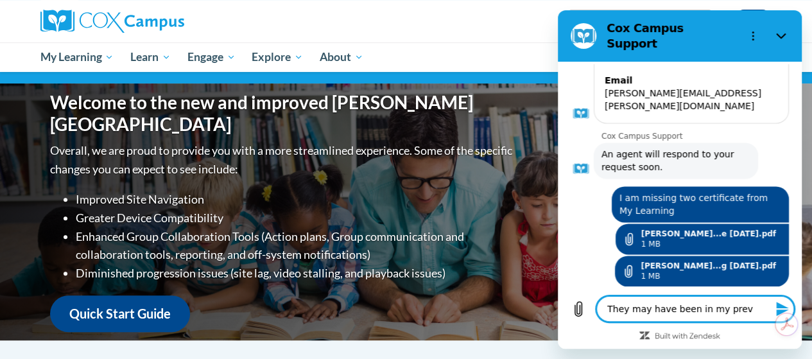
type textarea "They may have been in my previ"
type textarea "x"
type textarea "They may have been in my previo"
type textarea "x"
type textarea "They may have been in my previou"
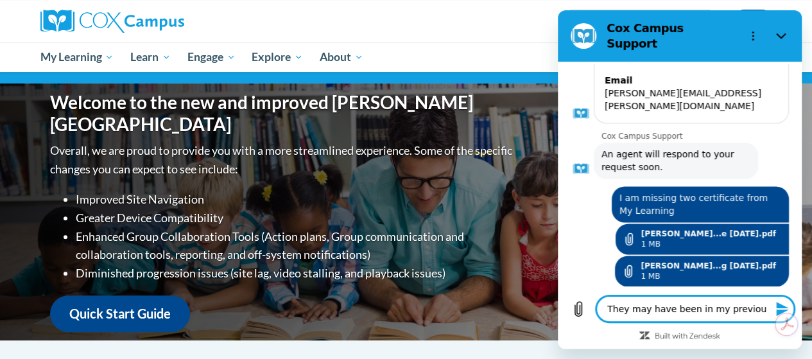
type textarea "x"
type textarea "They may have been in my previous"
type textarea "x"
type textarea "They may have been in my previous"
type textarea "x"
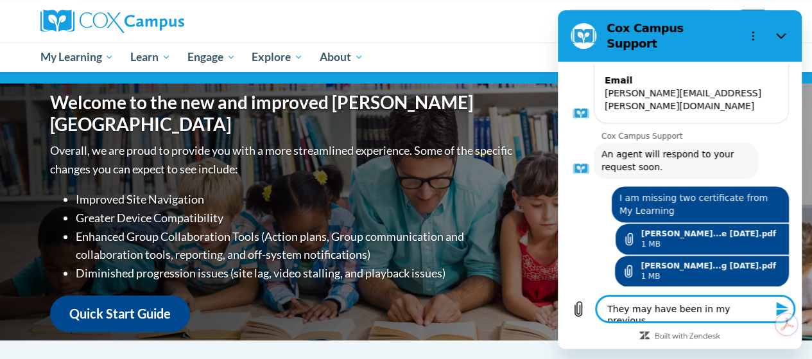
type textarea "They may have been in my previous e"
type textarea "x"
type textarea "They may have been in my previous em"
type textarea "x"
type textarea "They may have been in my previous ema"
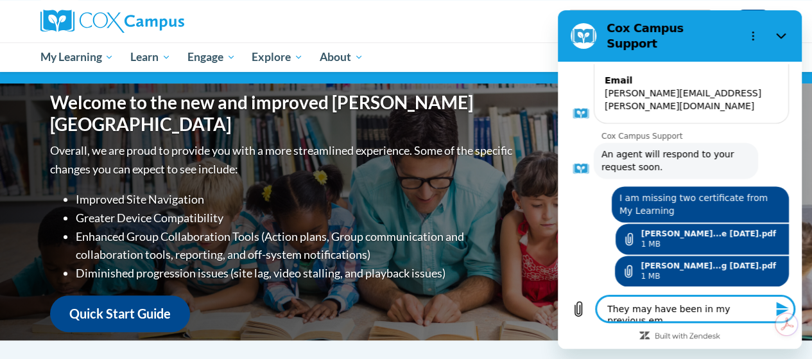
type textarea "x"
type textarea "They may have been in my previous emai"
type textarea "x"
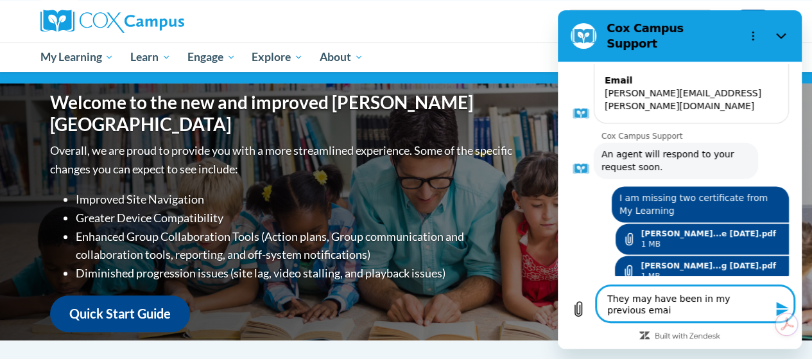
type textarea "They may have been in my previous email"
type textarea "x"
type textarea "They may have been in my previous email"
type textarea "x"
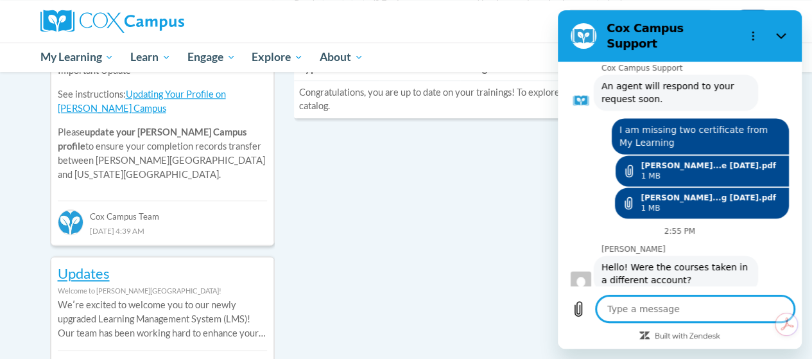
scroll to position [503, 0]
click at [780, 35] on icon "Close" at bounding box center [781, 36] width 10 height 10
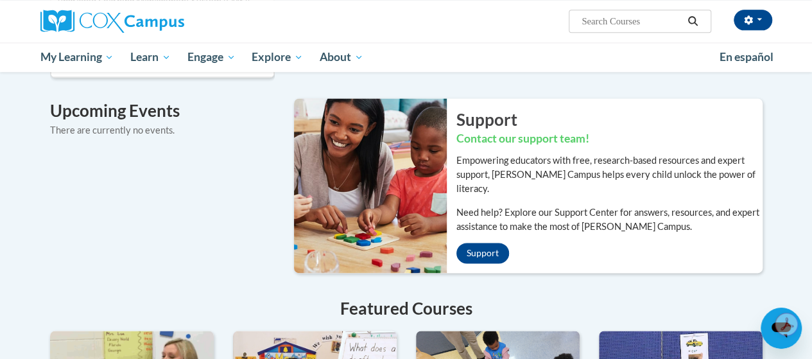
scroll to position [821, 0]
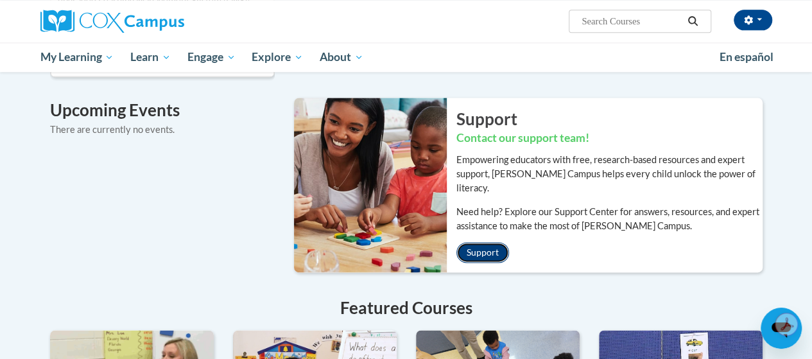
click at [492, 242] on link "Support" at bounding box center [482, 252] width 53 height 21
click at [764, 332] on div "Open messaging window" at bounding box center [781, 328] width 39 height 39
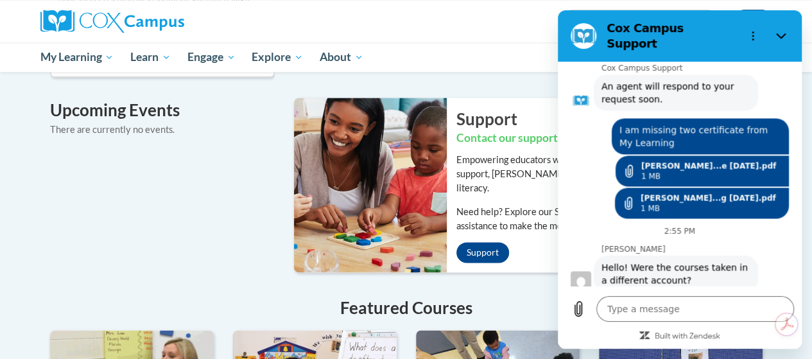
click at [725, 341] on div at bounding box center [679, 335] width 228 height 12
click at [687, 305] on textarea at bounding box center [695, 309] width 198 height 26
click at [693, 312] on textarea at bounding box center [695, 309] width 198 height 26
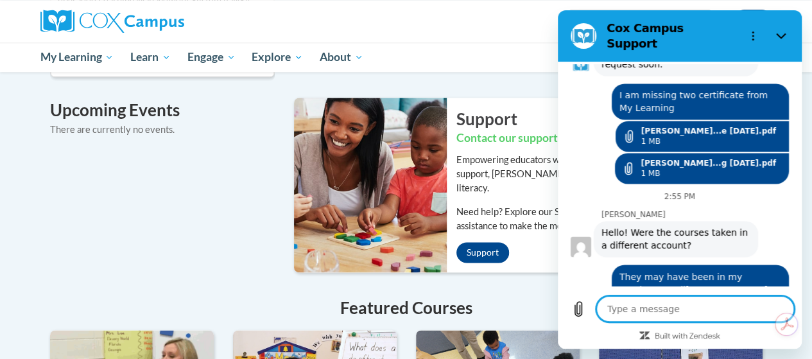
scroll to position [1031, 0]
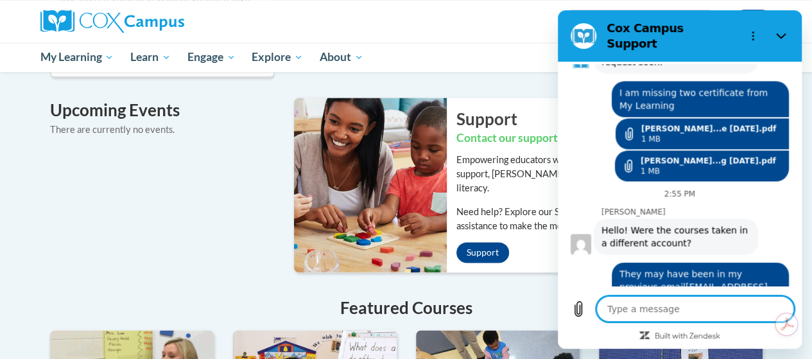
click at [209, 150] on div "Recent Discussions ATTN Georgia Members Welcome to Cox Campus! Georgia Literacy…" at bounding box center [406, 140] width 751 height 982
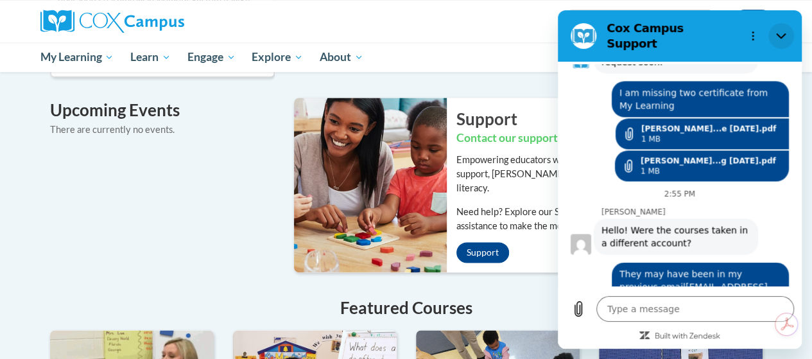
click at [785, 33] on icon "Close" at bounding box center [781, 36] width 10 height 10
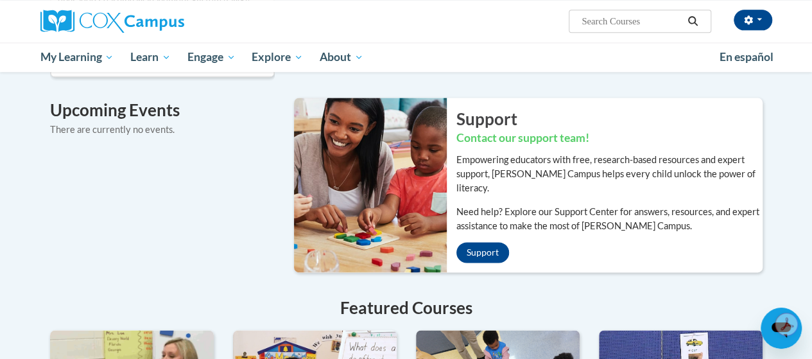
click at [649, 28] on input "Search..." at bounding box center [631, 20] width 103 height 15
click at [757, 28] on button "button" at bounding box center [752, 20] width 39 height 21
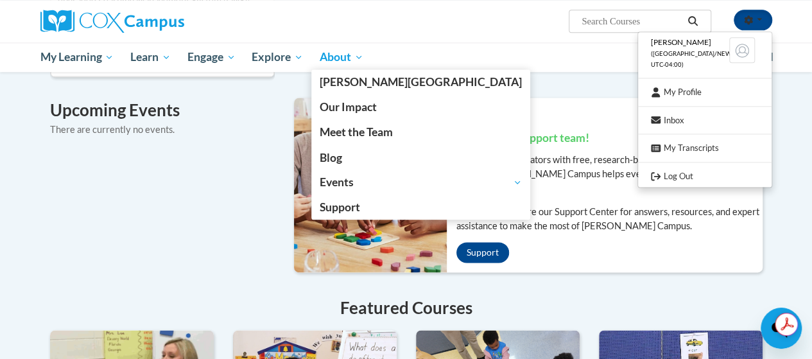
click at [353, 59] on span "About" at bounding box center [342, 56] width 44 height 15
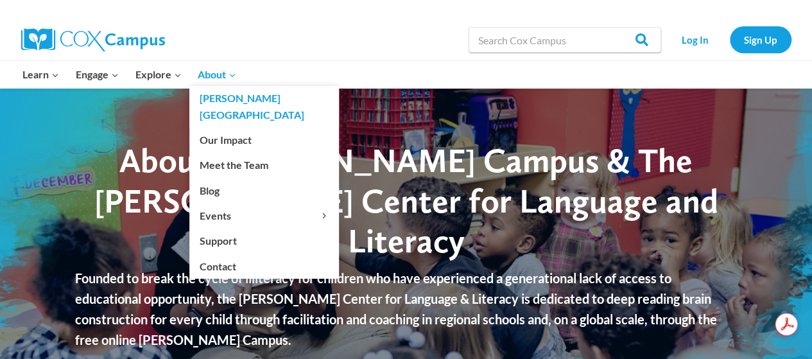
click at [215, 80] on span "About Expand" at bounding box center [217, 74] width 39 height 17
click at [241, 228] on link "Support" at bounding box center [264, 240] width 150 height 24
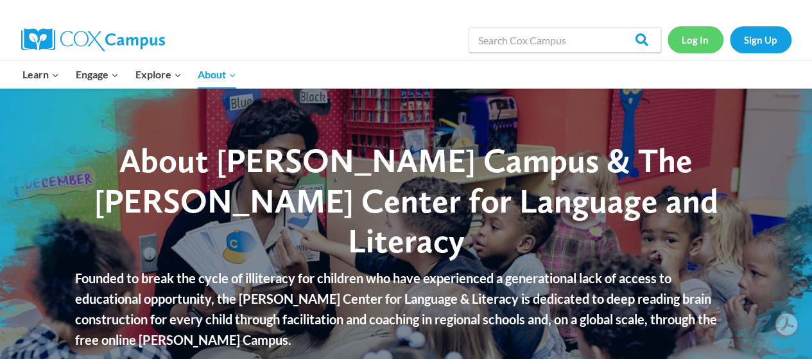
click at [699, 45] on link "Log In" at bounding box center [695, 39] width 56 height 26
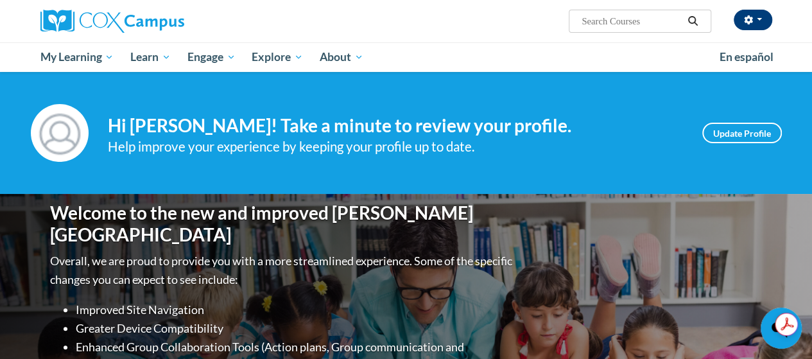
click at [755, 27] on button "button" at bounding box center [752, 20] width 39 height 21
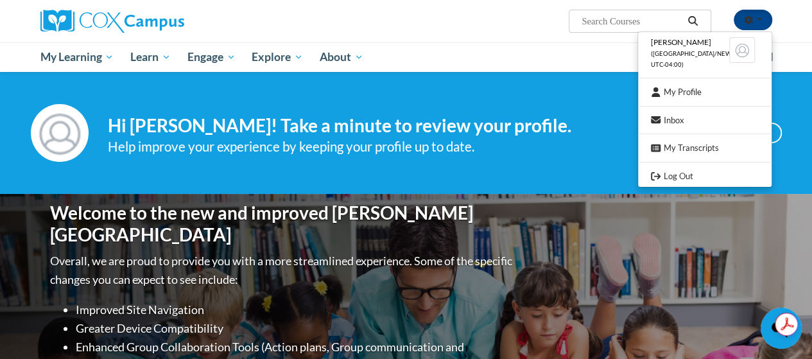
click at [561, 223] on div "Welcome to the new and improved [PERSON_NAME] Campus Overall, we are proud to p…" at bounding box center [406, 322] width 751 height 257
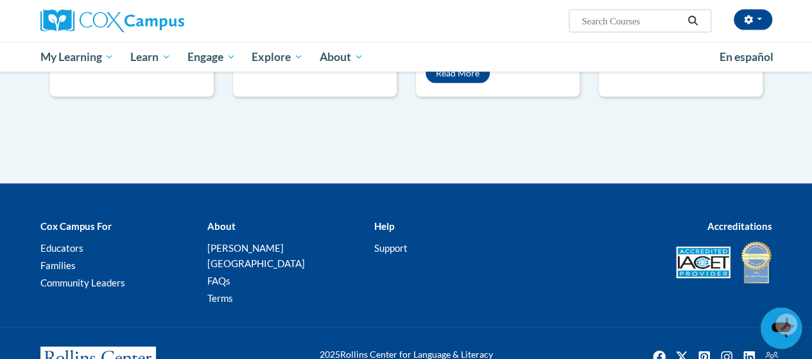
scroll to position [1348, 0]
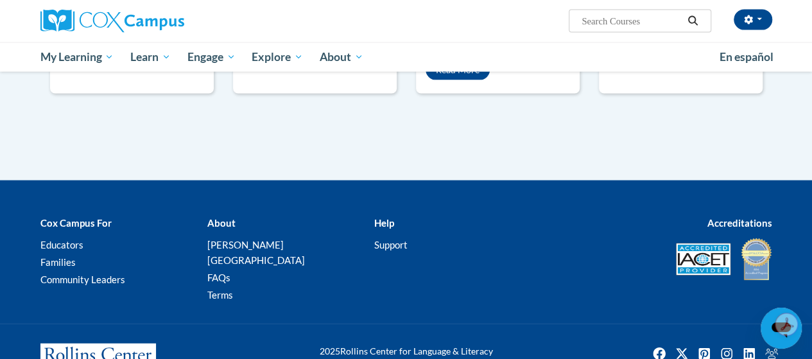
click at [391, 217] on b "Help" at bounding box center [383, 223] width 20 height 12
click at [393, 239] on link "Support" at bounding box center [389, 245] width 33 height 12
